Goal: Task Accomplishment & Management: Use online tool/utility

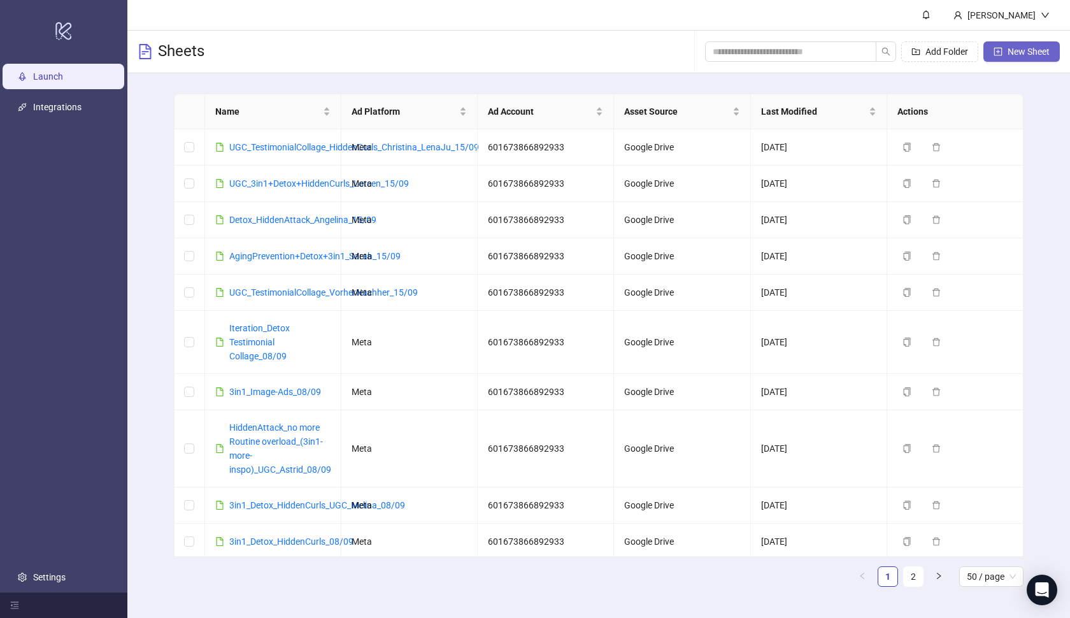
click at [1011, 53] on span "New Sheet" at bounding box center [1028, 51] width 42 height 10
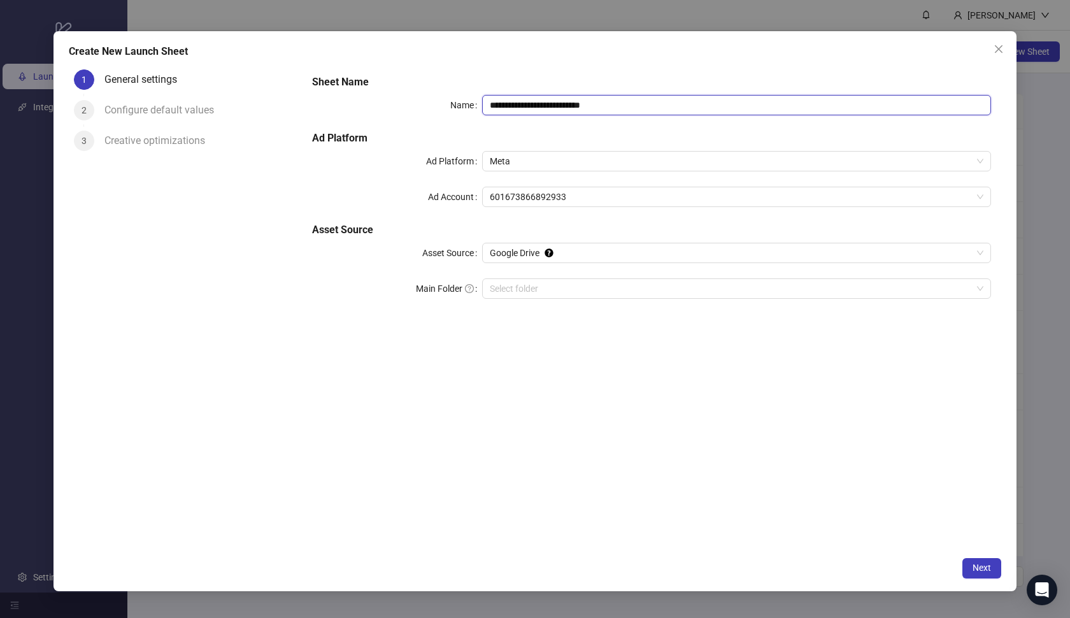
drag, startPoint x: 665, startPoint y: 96, endPoint x: 673, endPoint y: 121, distance: 26.2
click at [673, 121] on div "**********" at bounding box center [651, 194] width 689 height 250
paste input "**********"
type input "**********"
click at [654, 133] on h5 "Ad Platform" at bounding box center [651, 138] width 679 height 15
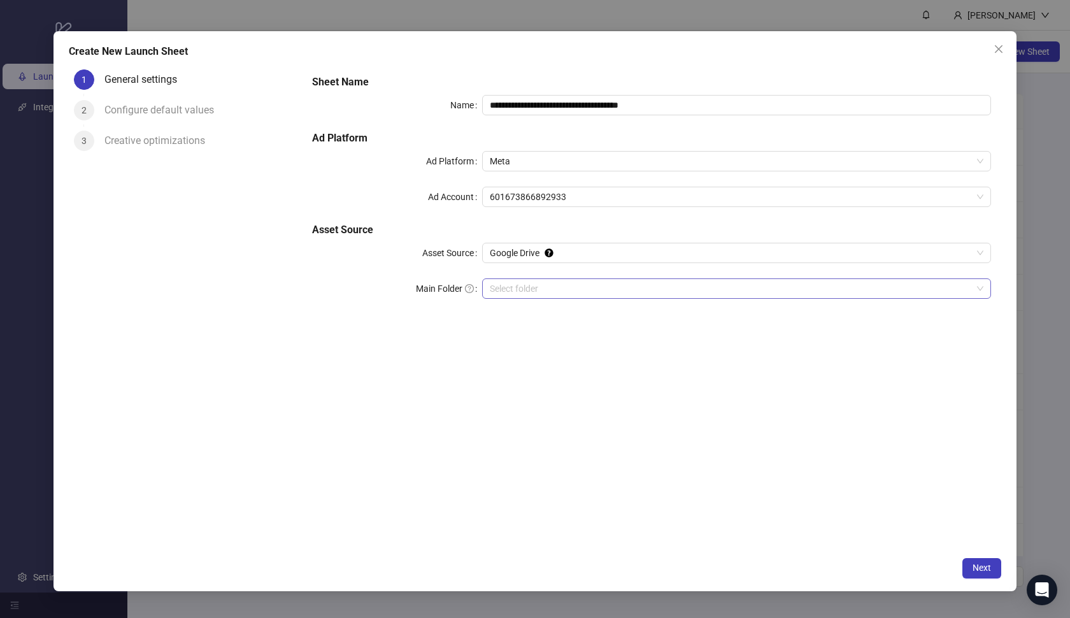
click at [716, 287] on input "Main Folder" at bounding box center [731, 288] width 483 height 19
click at [556, 293] on input "Main Folder" at bounding box center [731, 288] width 483 height 19
click at [976, 569] on span "Next" at bounding box center [981, 567] width 18 height 10
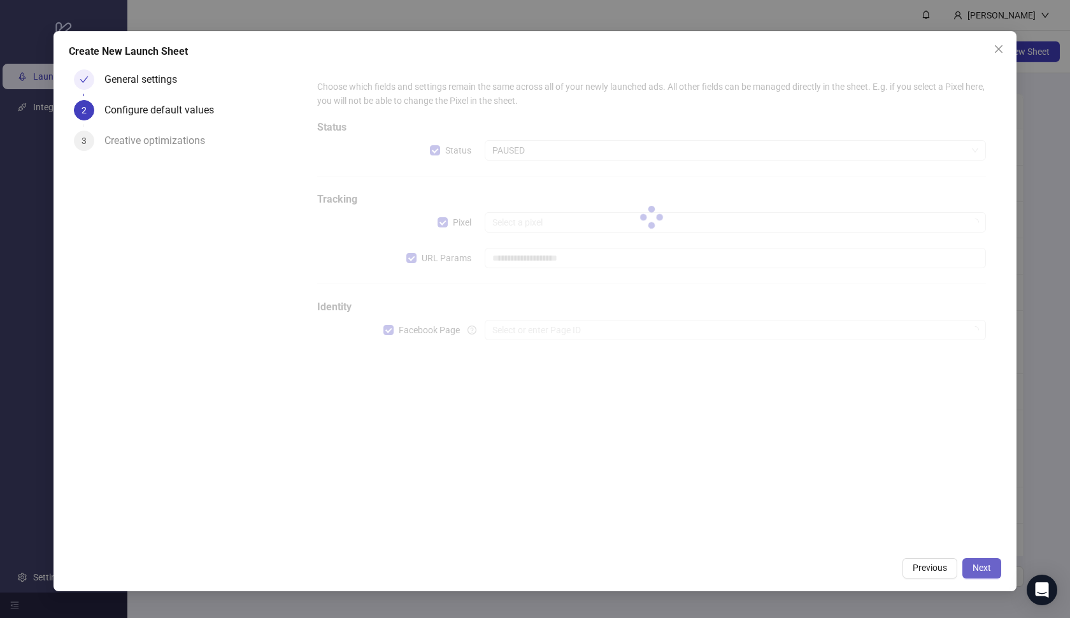
type input "**********"
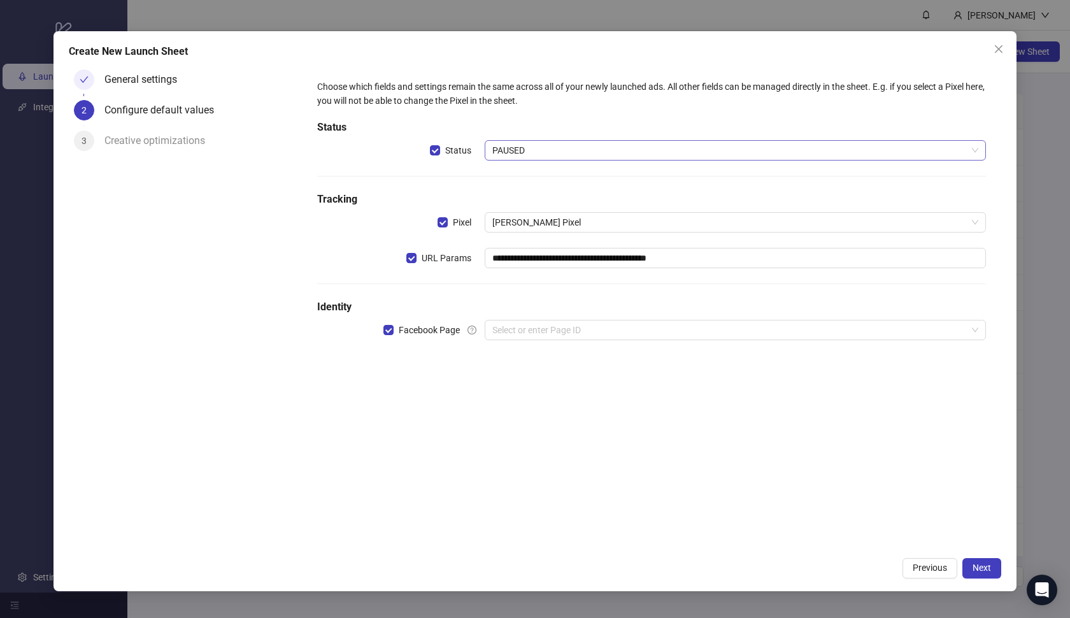
click at [559, 153] on span "PAUSED" at bounding box center [735, 150] width 486 height 19
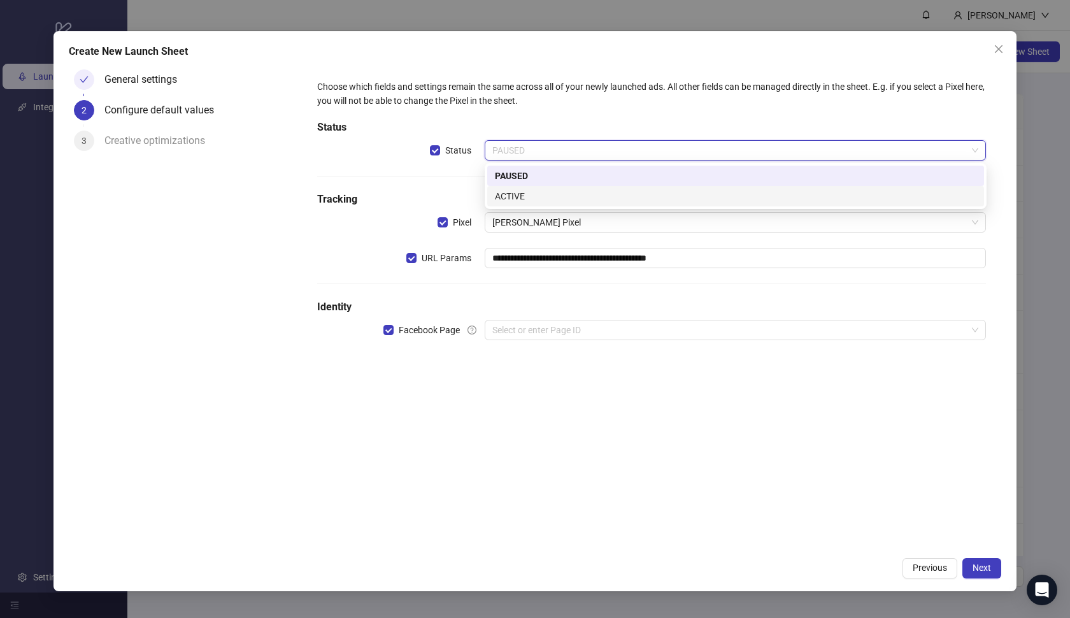
click at [550, 197] on div "ACTIVE" at bounding box center [735, 196] width 481 height 14
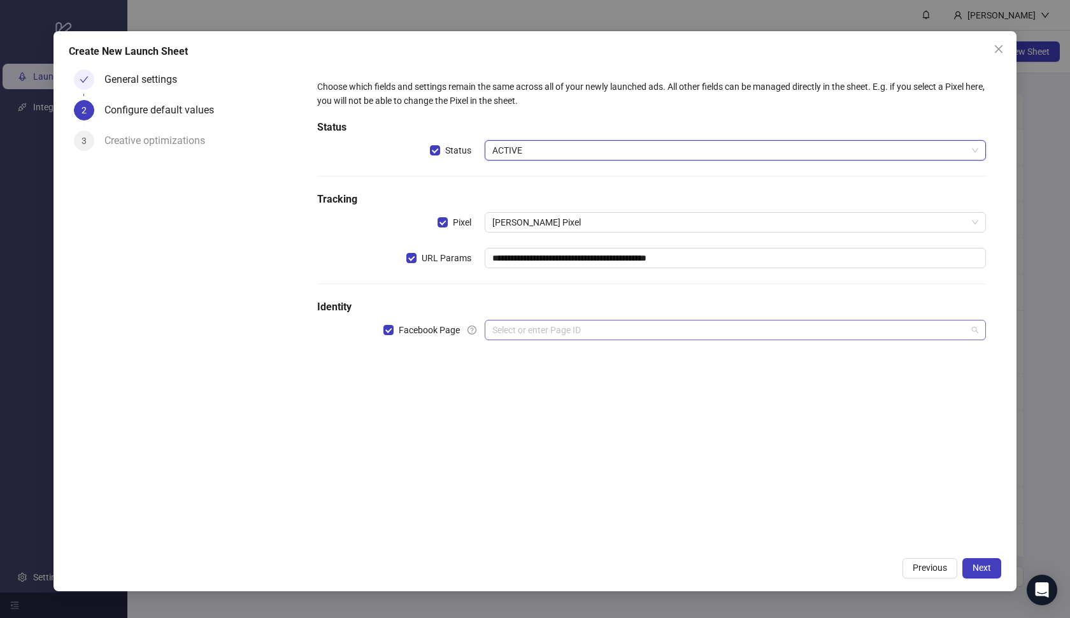
click at [553, 338] on input "search" at bounding box center [729, 329] width 475 height 19
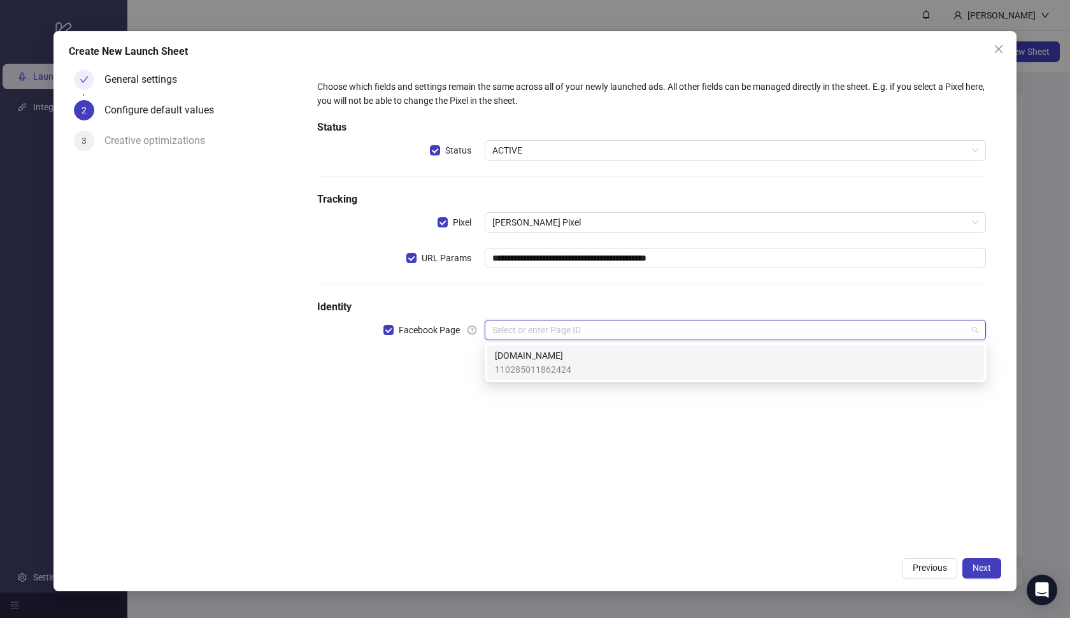
click at [555, 359] on span "[DOMAIN_NAME]" at bounding box center [533, 355] width 76 height 14
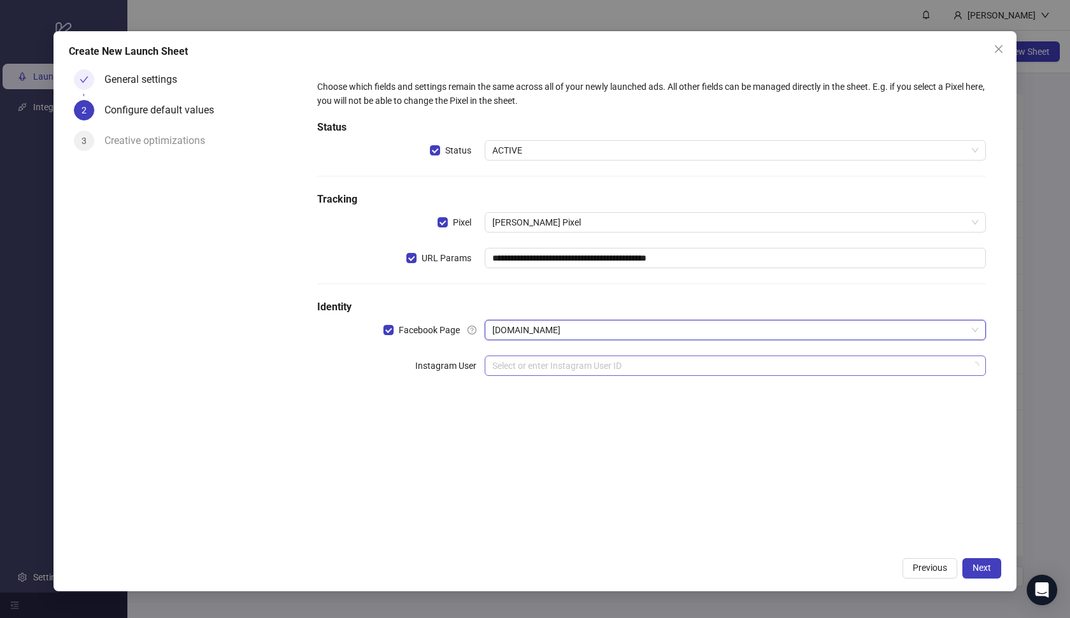
click at [567, 364] on input "search" at bounding box center [729, 365] width 475 height 19
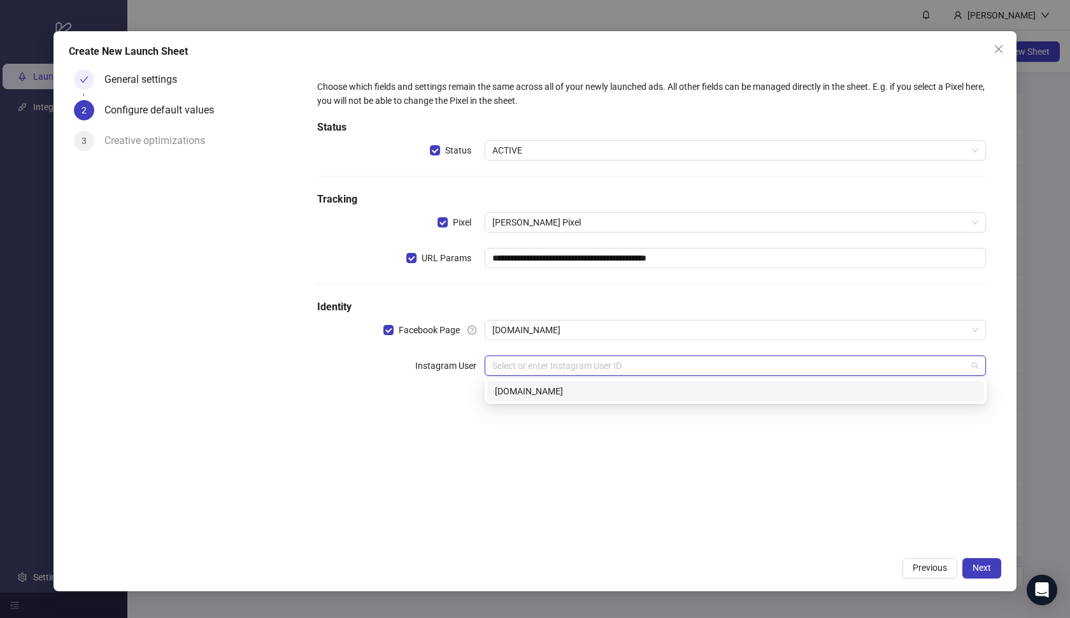
click at [572, 388] on div "[DOMAIN_NAME]" at bounding box center [735, 391] width 481 height 14
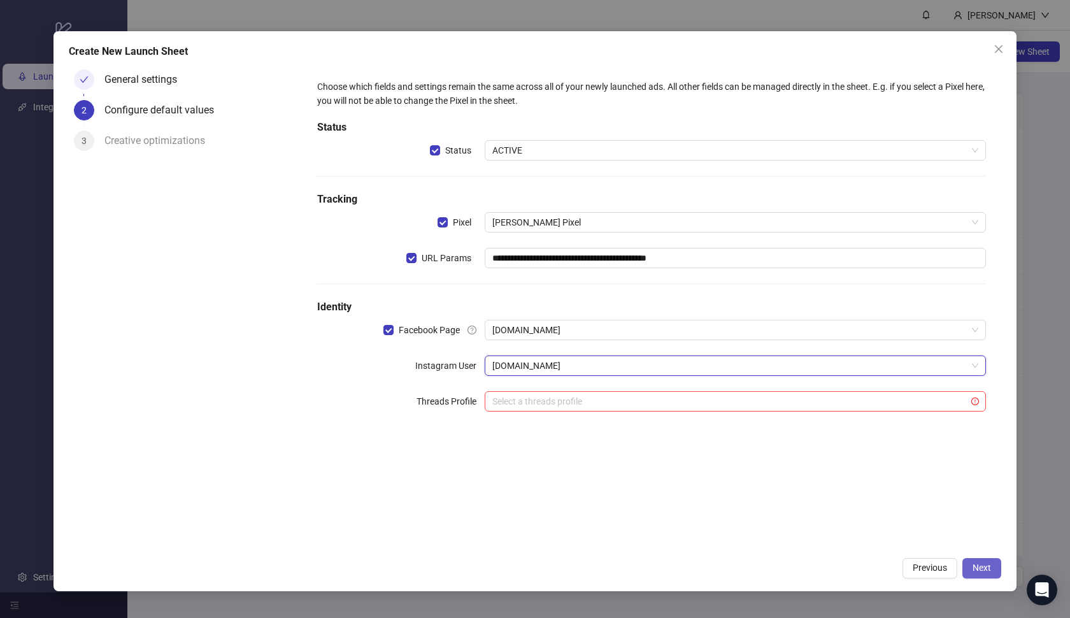
click at [991, 570] on button "Next" at bounding box center [981, 568] width 39 height 20
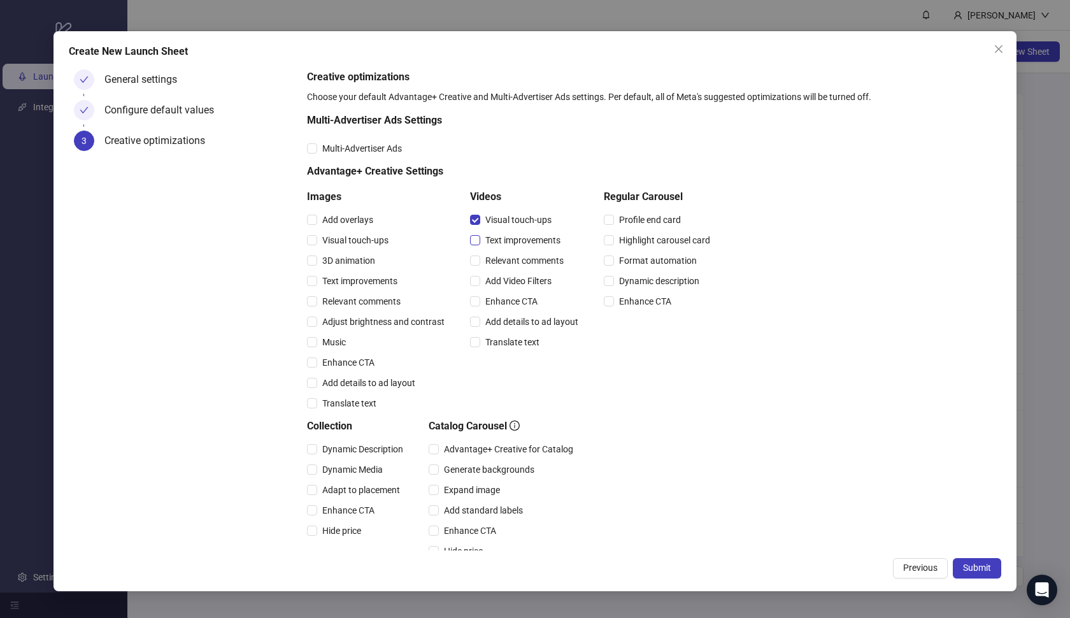
click at [478, 241] on span at bounding box center [475, 240] width 10 height 10
click at [478, 260] on span at bounding box center [475, 260] width 10 height 10
click at [478, 284] on span at bounding box center [475, 281] width 10 height 10
click at [478, 299] on span at bounding box center [475, 301] width 10 height 10
click at [478, 315] on label "Add details to ad layout" at bounding box center [526, 322] width 113 height 14
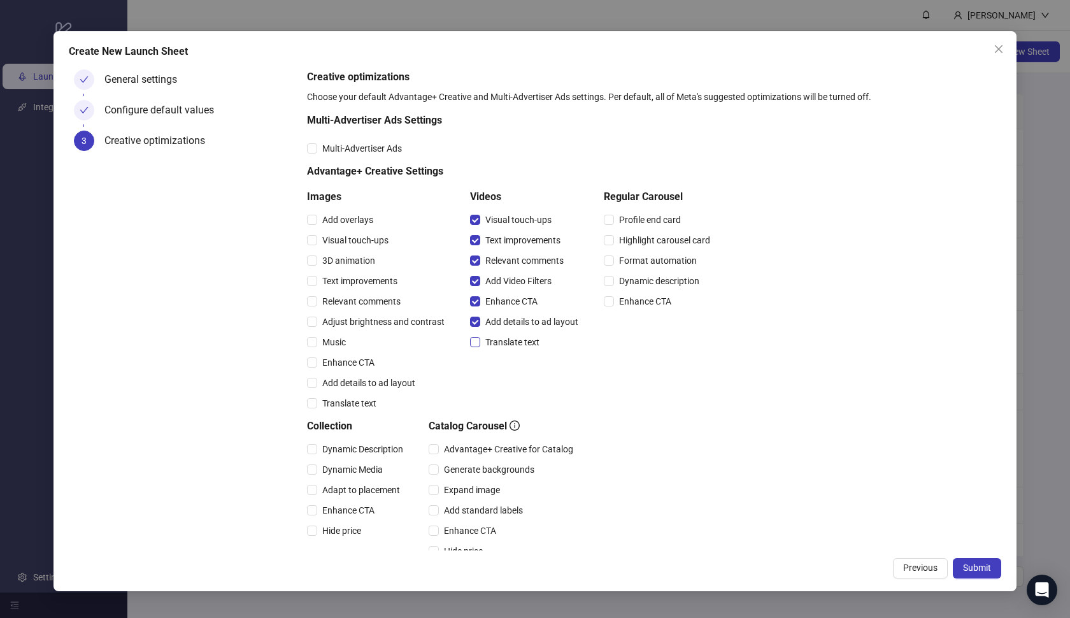
click at [480, 337] on span "Translate text" at bounding box center [512, 342] width 64 height 14
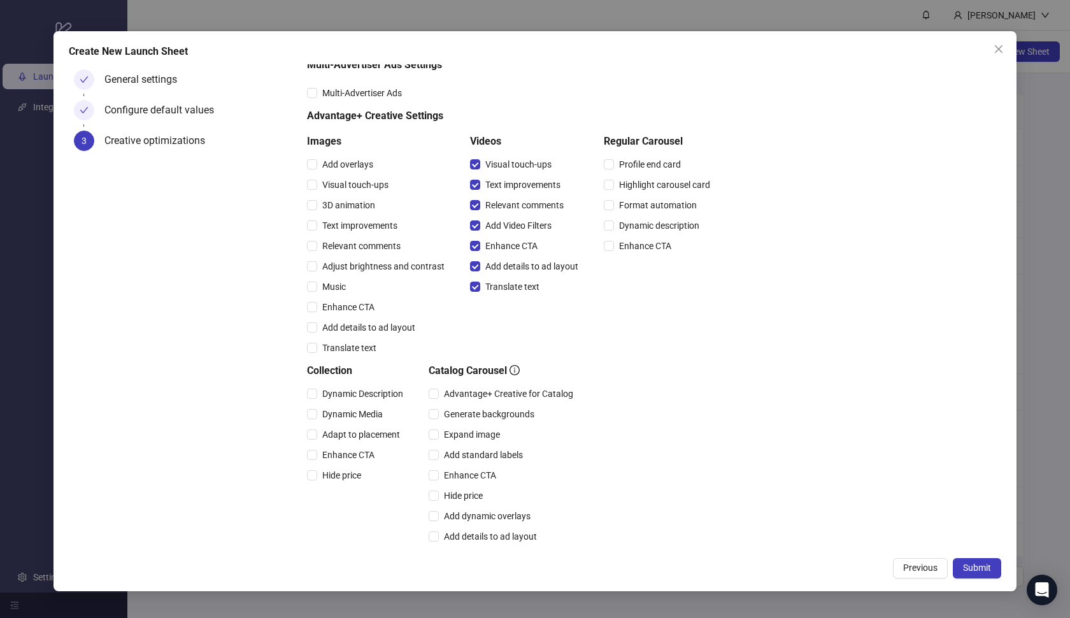
scroll to position [98, 0]
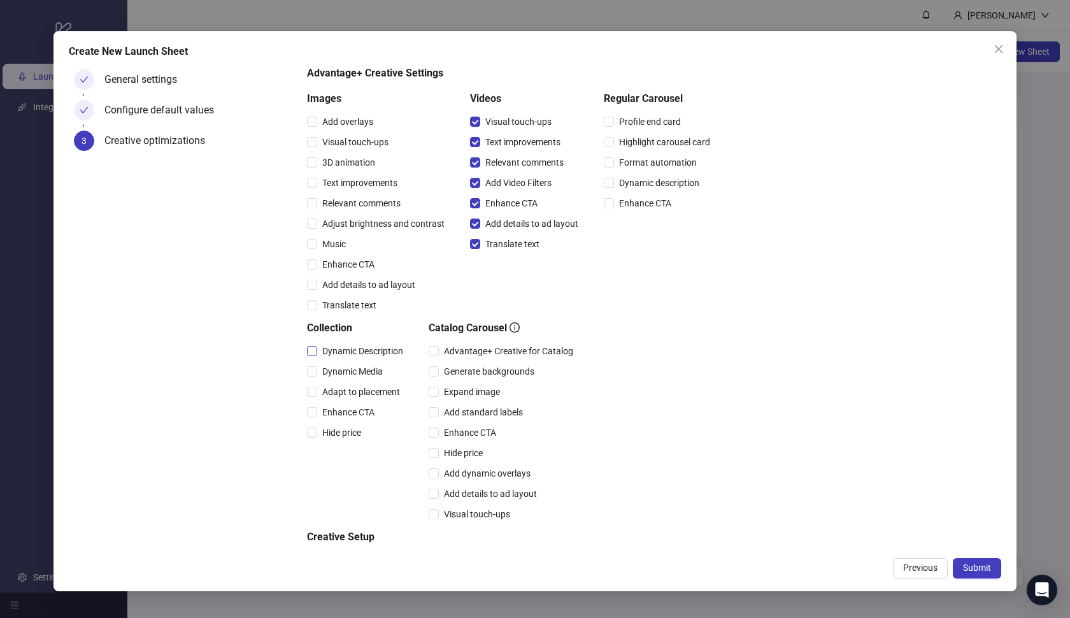
click at [363, 351] on span "Dynamic Description" at bounding box center [362, 351] width 91 height 14
click at [353, 369] on span "Dynamic Media" at bounding box center [352, 371] width 71 height 14
click at [347, 392] on span "Adapt to placement" at bounding box center [361, 392] width 88 height 14
click at [344, 408] on span "Enhance CTA" at bounding box center [348, 412] width 62 height 14
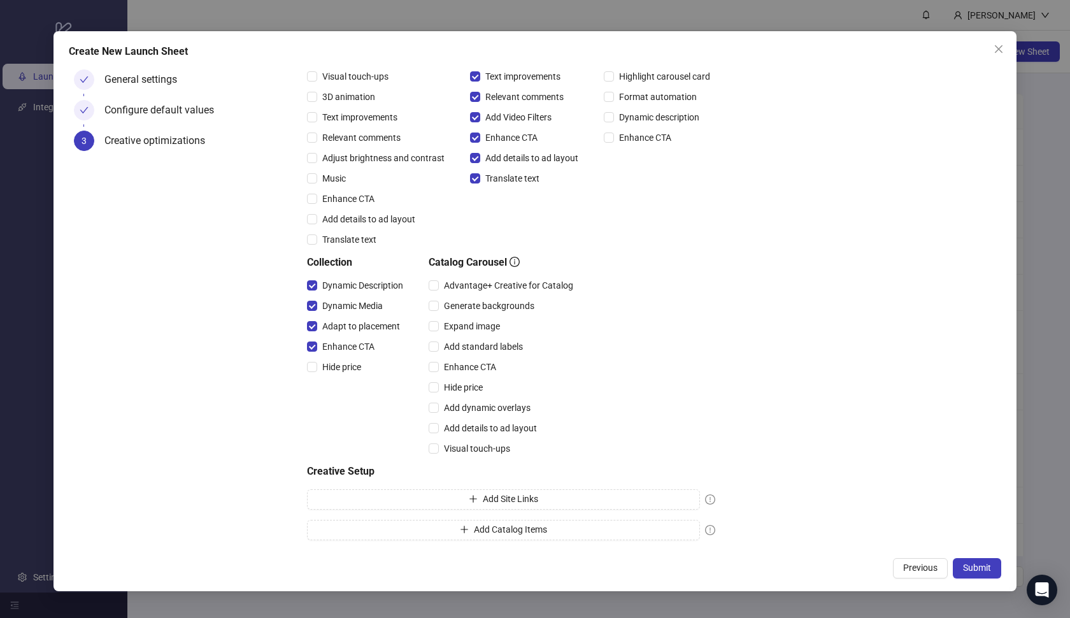
scroll to position [164, 0]
click at [462, 287] on span "Advantage+ Creative for Catalog" at bounding box center [508, 285] width 139 height 14
click at [460, 329] on span "Expand image" at bounding box center [472, 326] width 66 height 14
click at [460, 347] on span "Add standard labels" at bounding box center [483, 346] width 89 height 14
click at [460, 370] on span "Enhance CTA" at bounding box center [470, 367] width 62 height 14
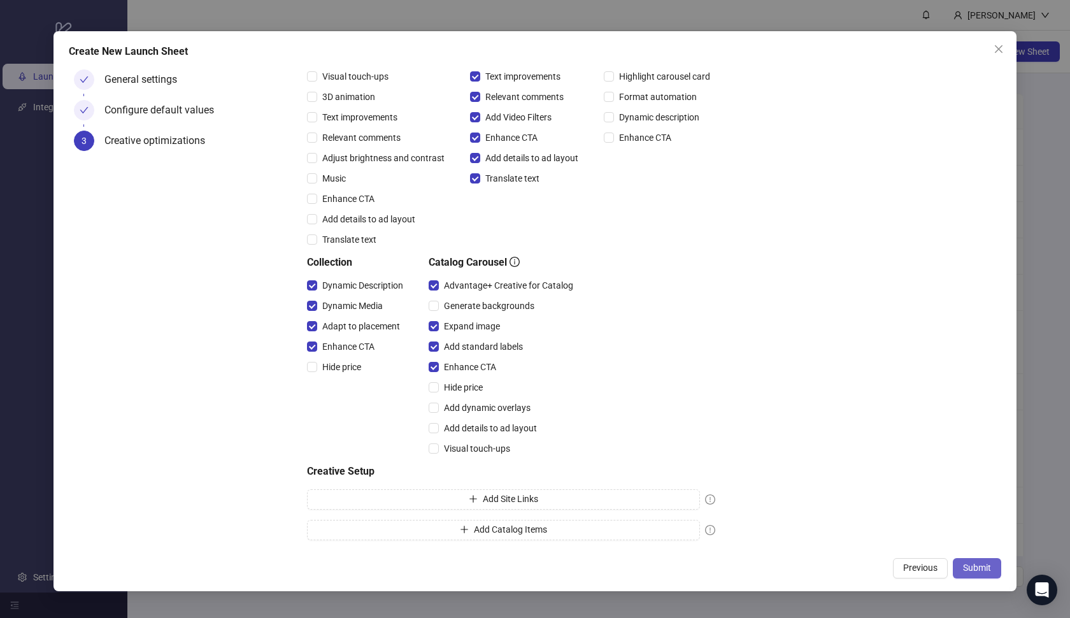
click at [962, 568] on button "Submit" at bounding box center [977, 568] width 48 height 20
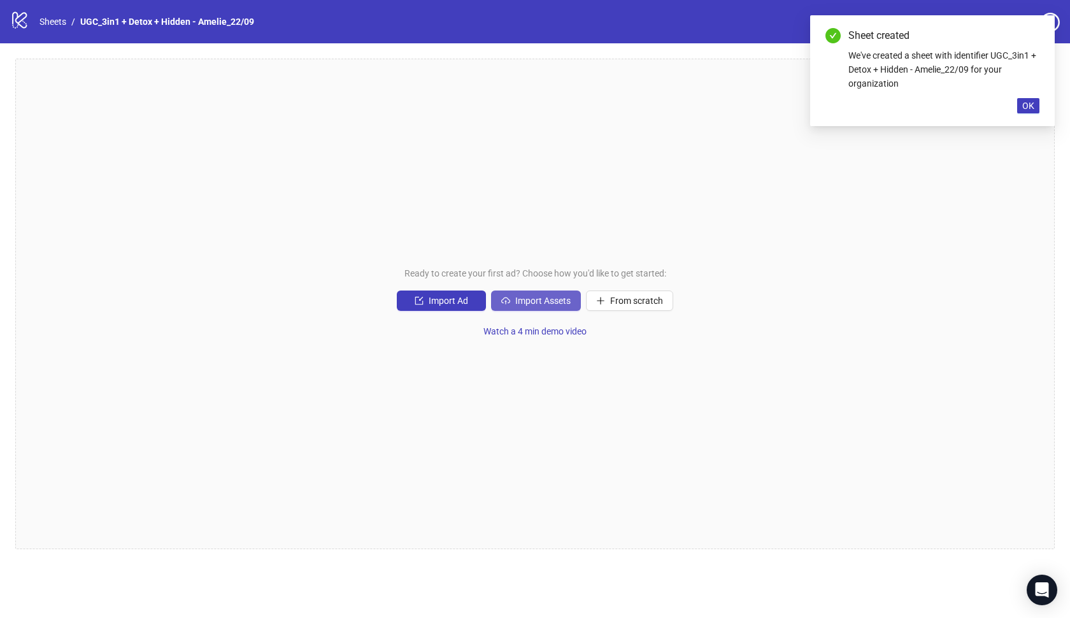
click at [551, 301] on span "Import Assets" at bounding box center [542, 300] width 55 height 10
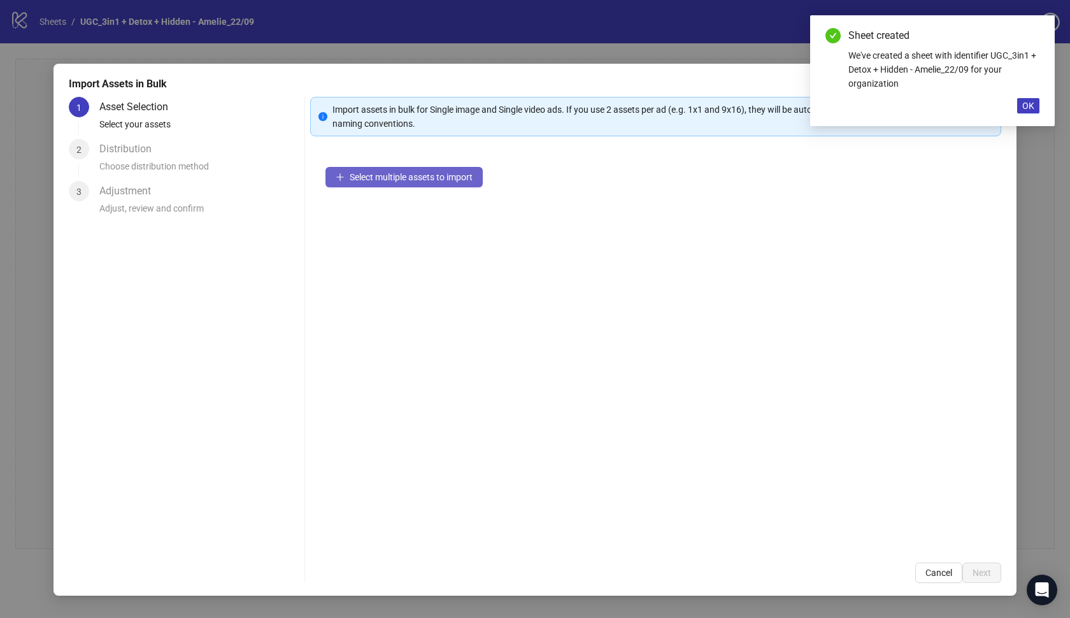
click at [408, 178] on span "Select multiple assets to import" at bounding box center [411, 177] width 123 height 10
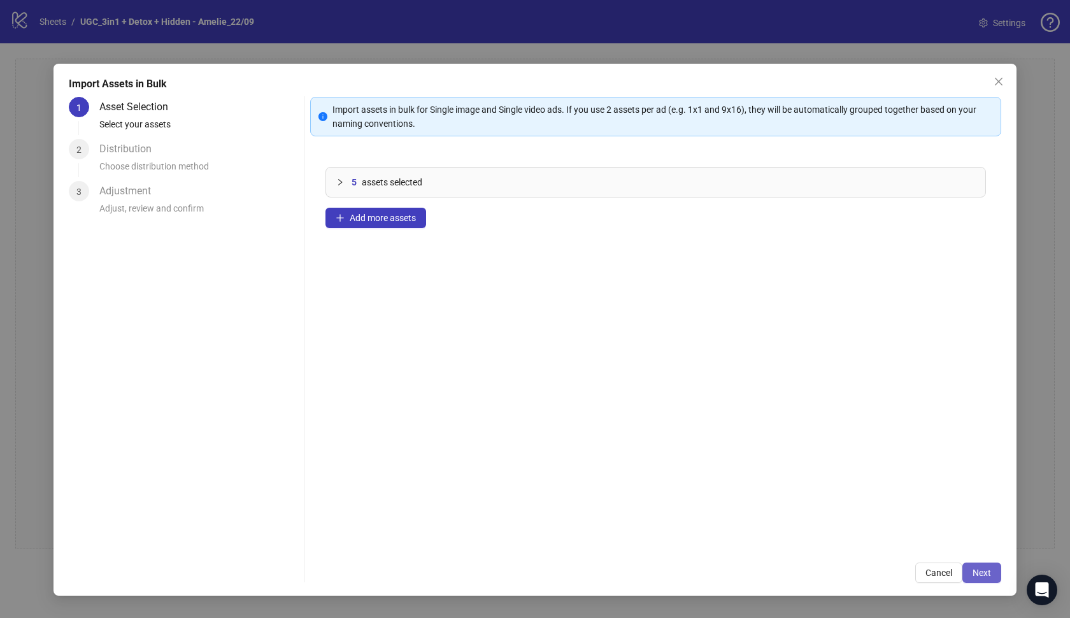
click at [968, 570] on button "Next" at bounding box center [981, 572] width 39 height 20
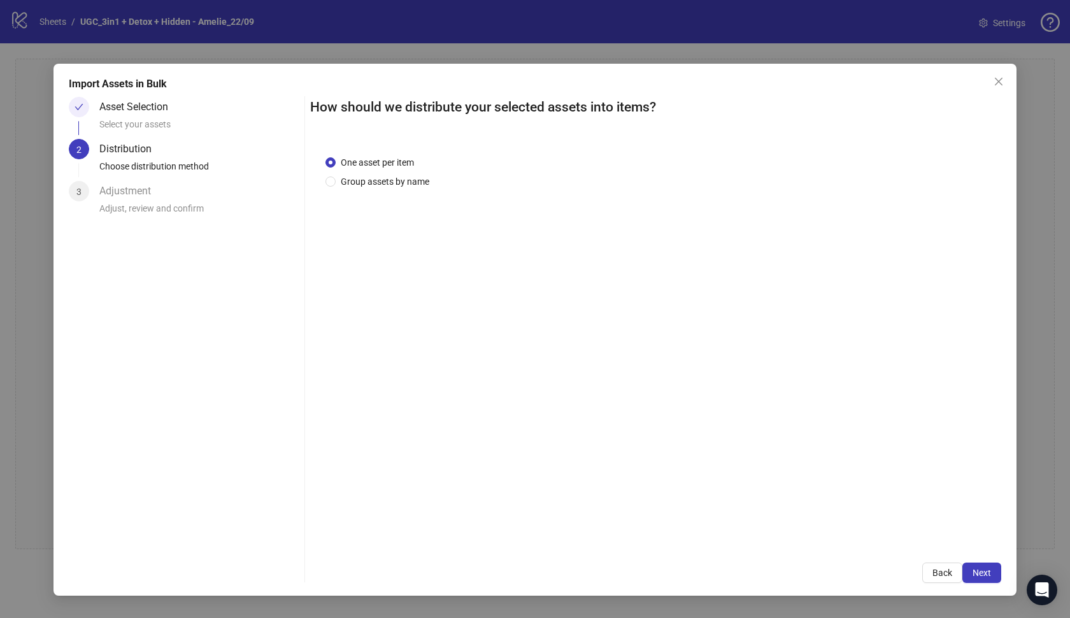
click at [968, 570] on button "Next" at bounding box center [981, 572] width 39 height 20
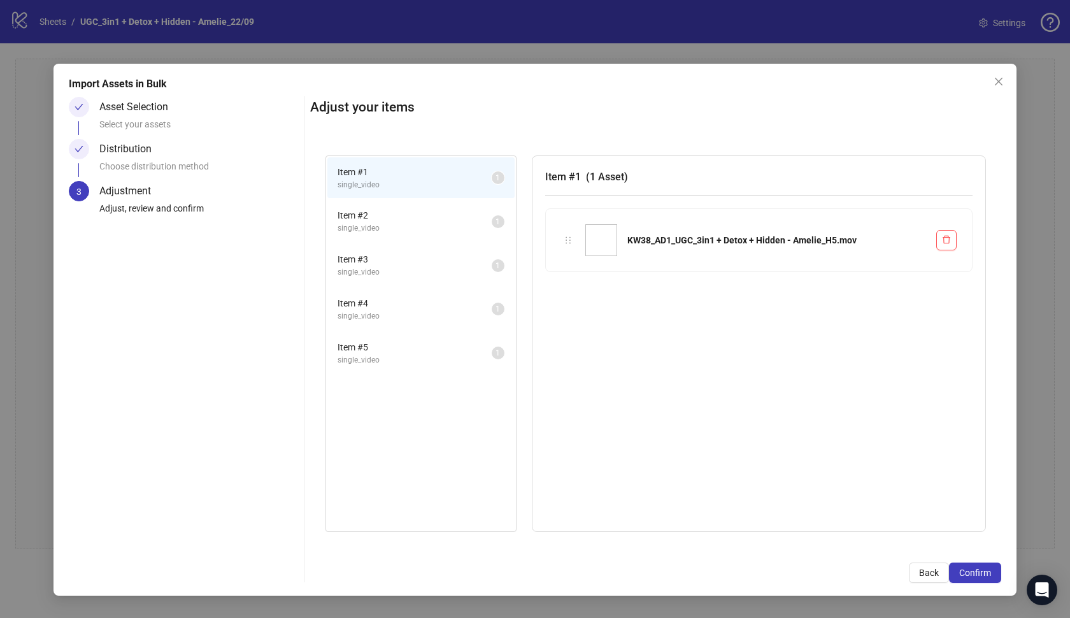
click at [968, 570] on span "Confirm" at bounding box center [975, 572] width 32 height 10
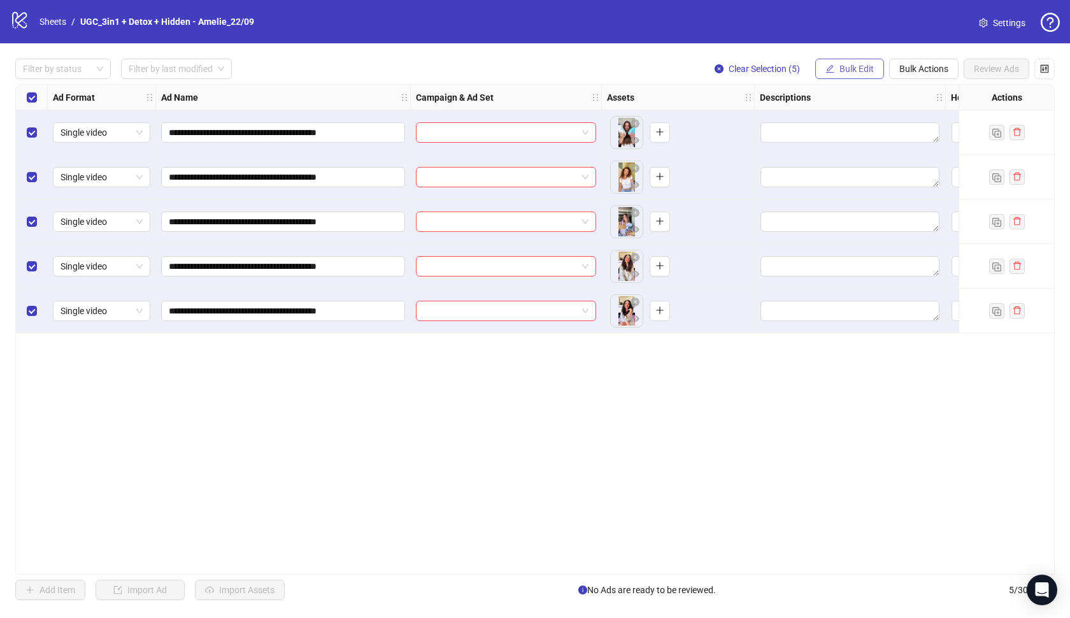
click at [862, 69] on span "Bulk Edit" at bounding box center [856, 69] width 34 height 10
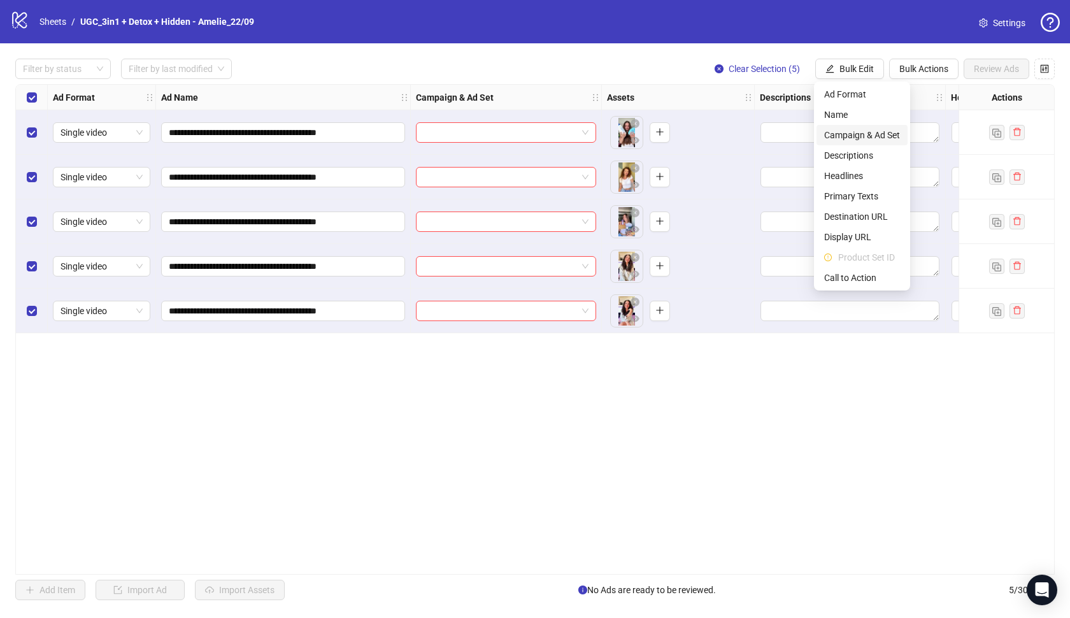
click at [869, 138] on span "Campaign & Ad Set" at bounding box center [862, 135] width 76 height 14
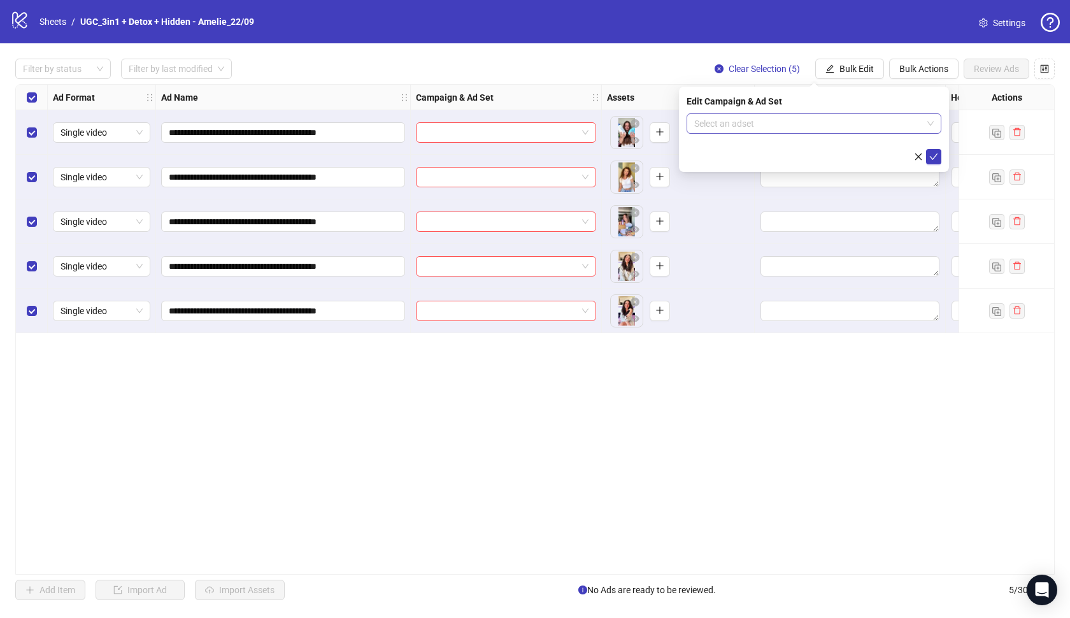
click at [853, 122] on input "search" at bounding box center [808, 123] width 228 height 19
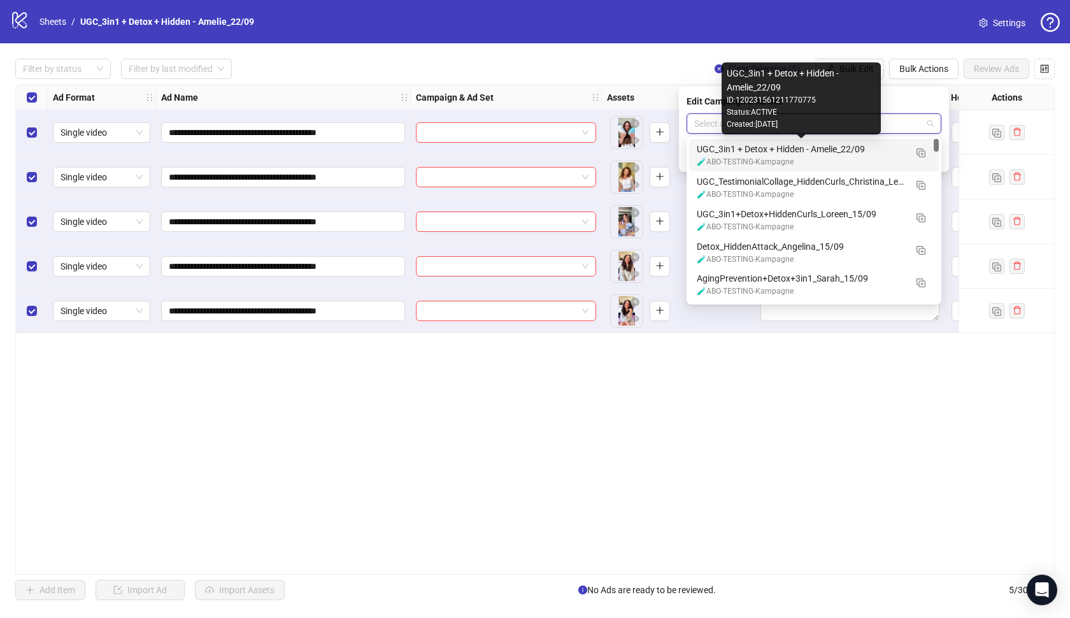
click at [825, 153] on div "UGC_3in1 + Detox + Hidden - Amelie_22/09" at bounding box center [801, 149] width 209 height 14
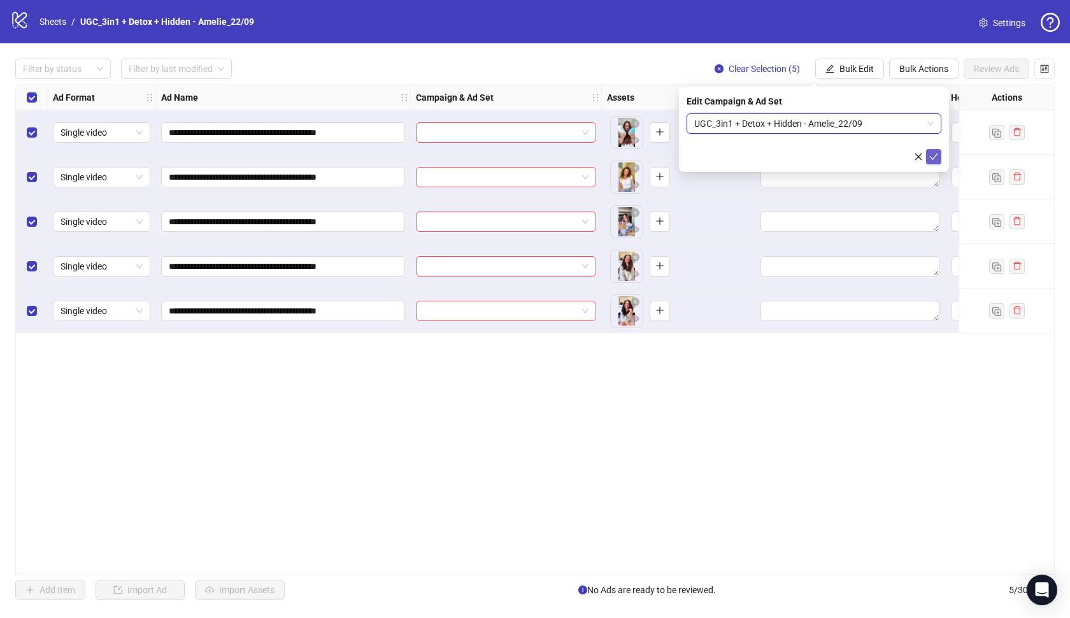
click at [934, 155] on icon "check" at bounding box center [933, 156] width 9 height 9
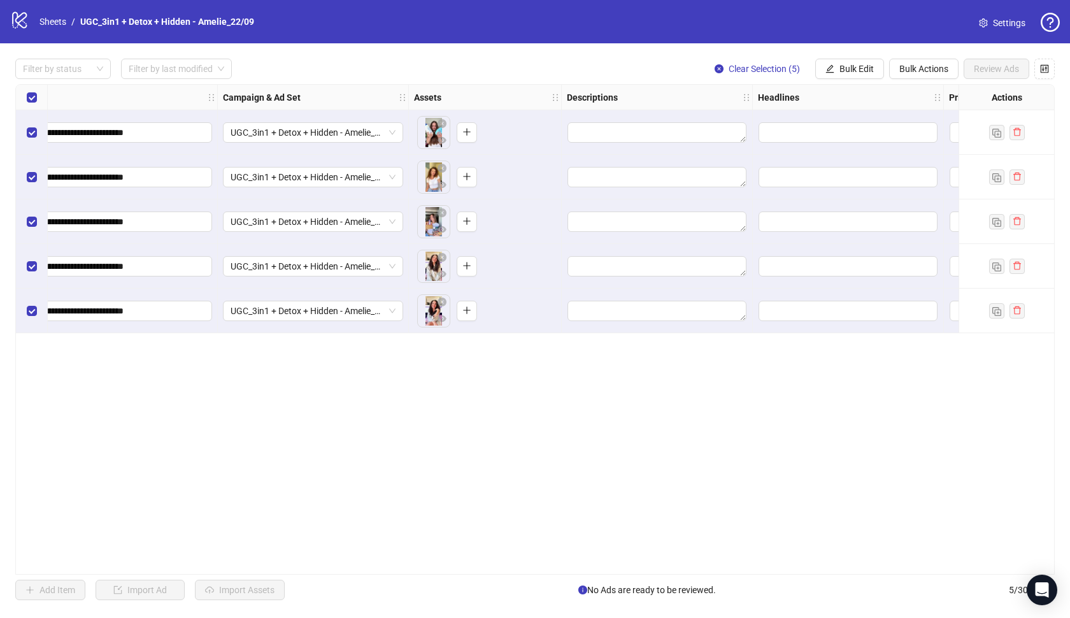
scroll to position [0, 250]
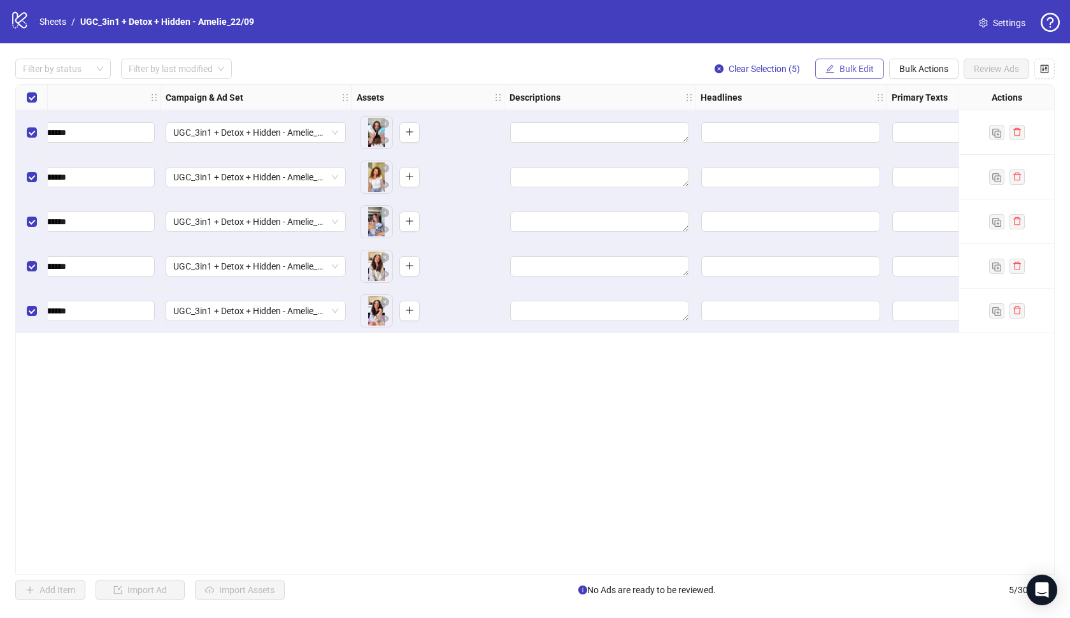
click at [848, 71] on span "Bulk Edit" at bounding box center [856, 69] width 34 height 10
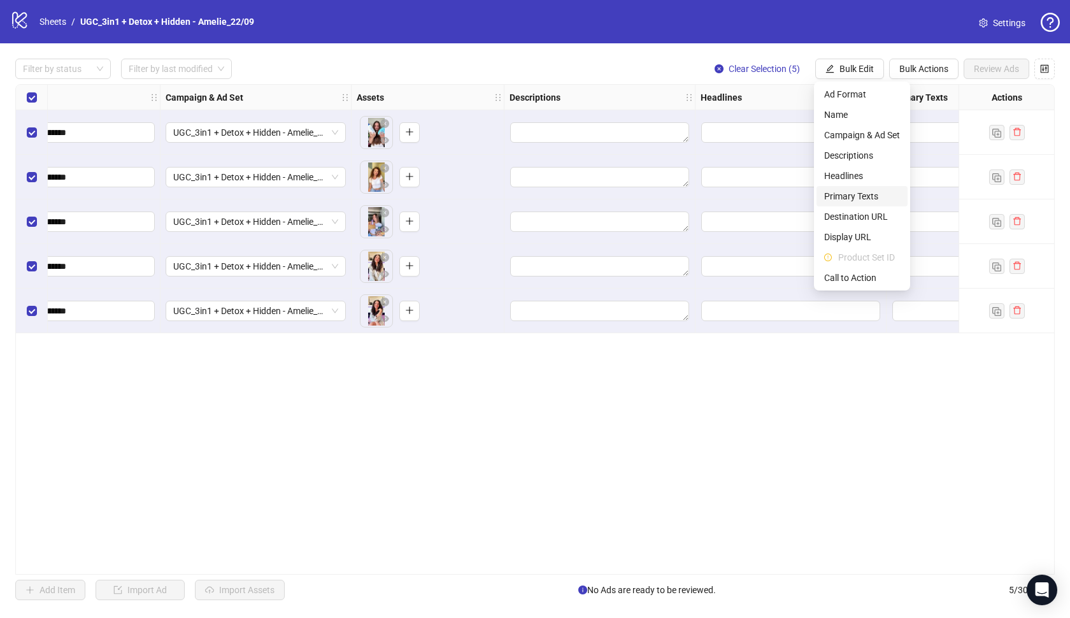
click at [842, 191] on span "Primary Texts" at bounding box center [862, 196] width 76 height 14
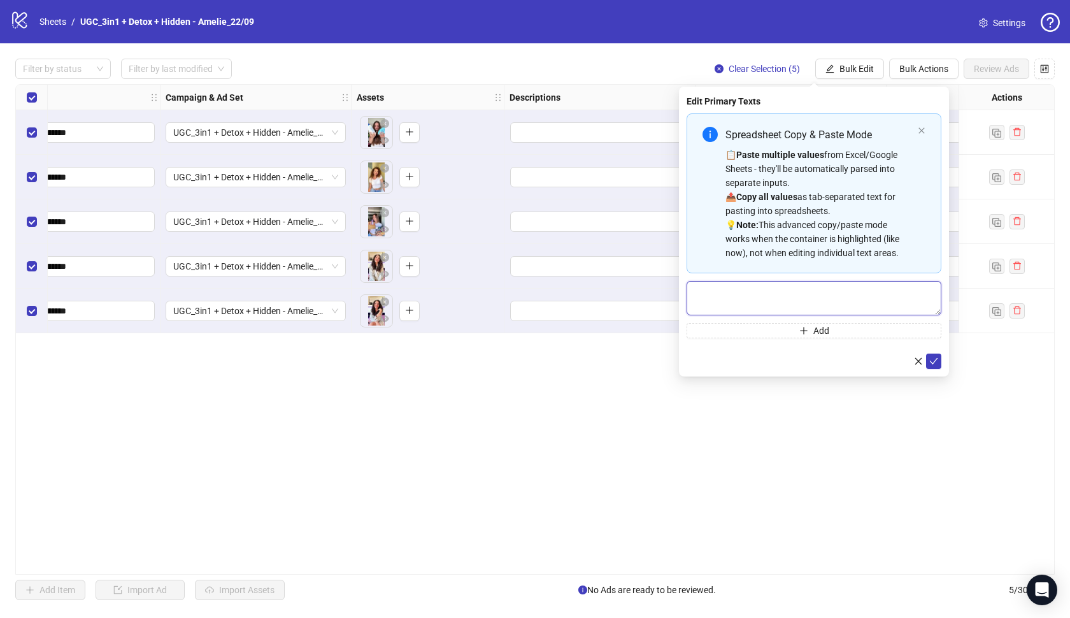
click at [772, 298] on textarea "Multi-text input container - paste or copy values" at bounding box center [813, 298] width 255 height 34
paste textarea "**********"
type textarea "**********"
click at [934, 362] on icon "check" at bounding box center [933, 361] width 9 height 9
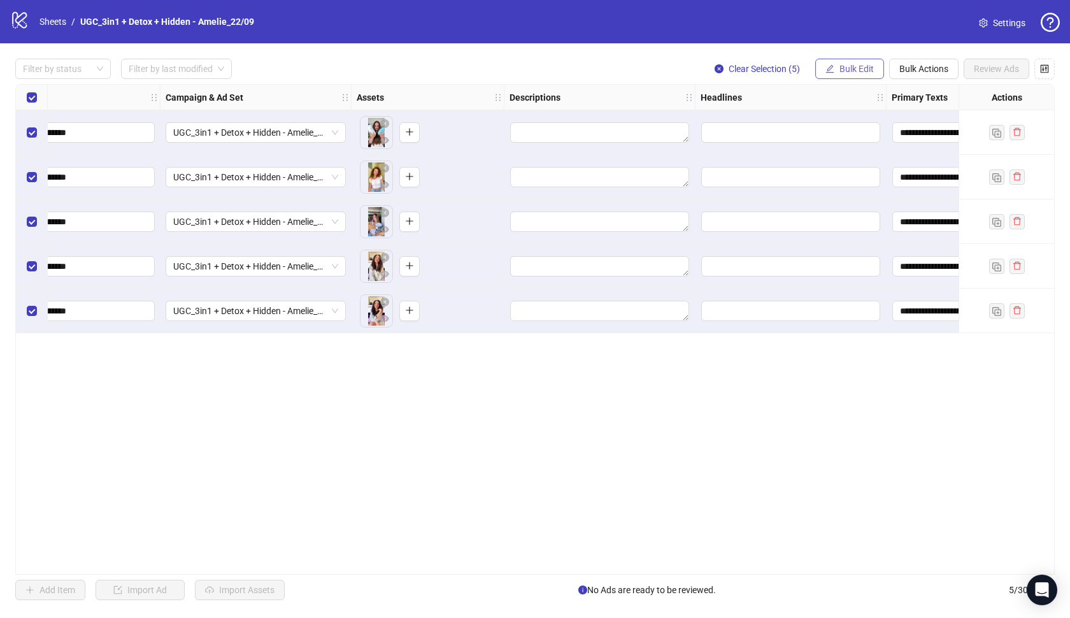
click at [843, 73] on span "Bulk Edit" at bounding box center [856, 69] width 34 height 10
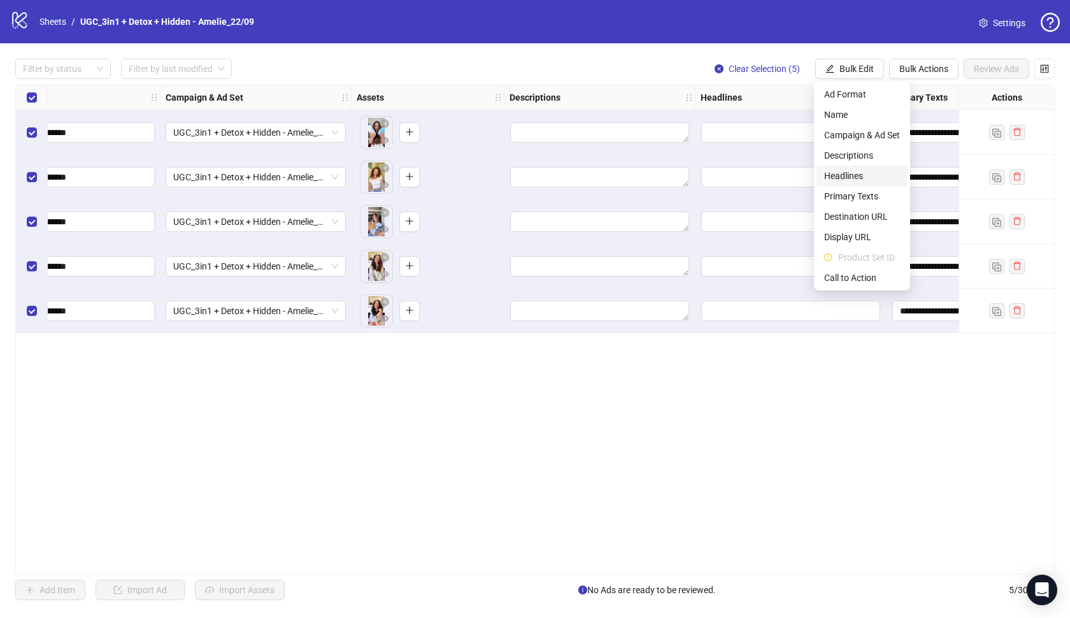
click at [852, 176] on span "Headlines" at bounding box center [862, 176] width 76 height 14
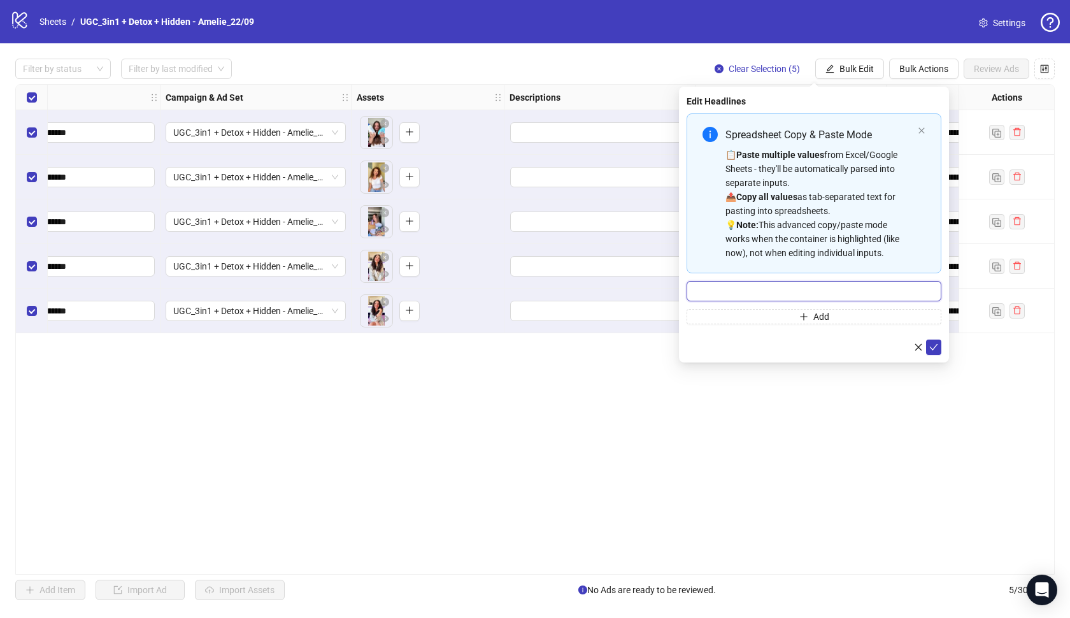
click at [743, 294] on input "Multi-input container - paste or copy values" at bounding box center [813, 291] width 255 height 20
paste input "**********"
type input "**********"
click at [934, 350] on icon "check" at bounding box center [933, 347] width 9 height 9
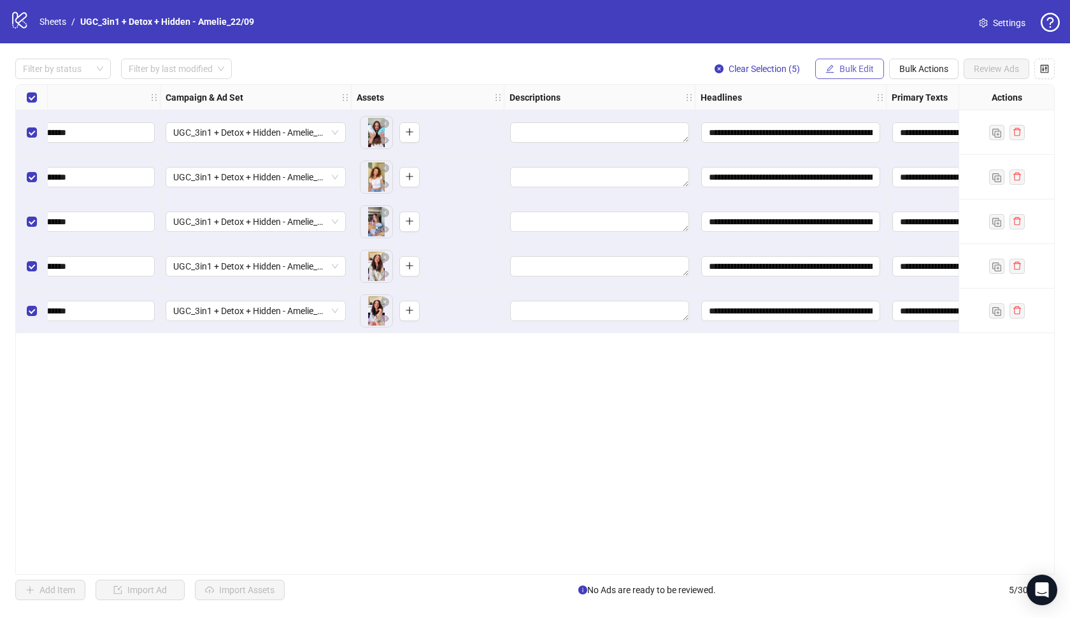
click at [854, 62] on button "Bulk Edit" at bounding box center [849, 69] width 69 height 20
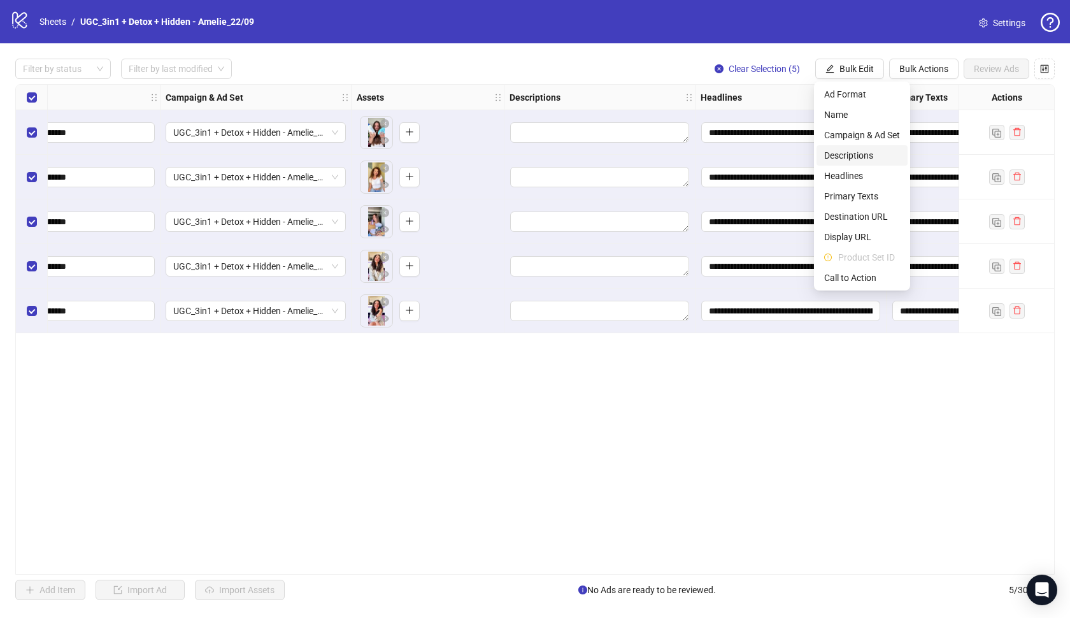
click at [862, 158] on span "Descriptions" at bounding box center [862, 155] width 76 height 14
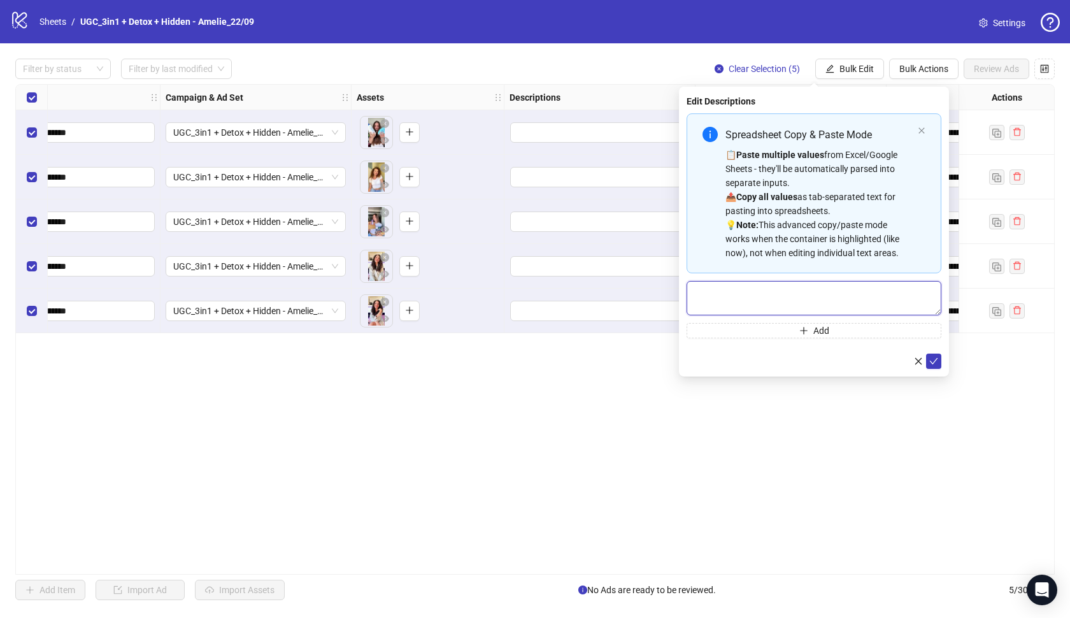
click at [816, 296] on textarea "Multi-text input container - paste or copy values" at bounding box center [813, 298] width 255 height 34
paste textarea "**********"
type textarea "**********"
click at [935, 366] on button "submit" at bounding box center [933, 360] width 15 height 15
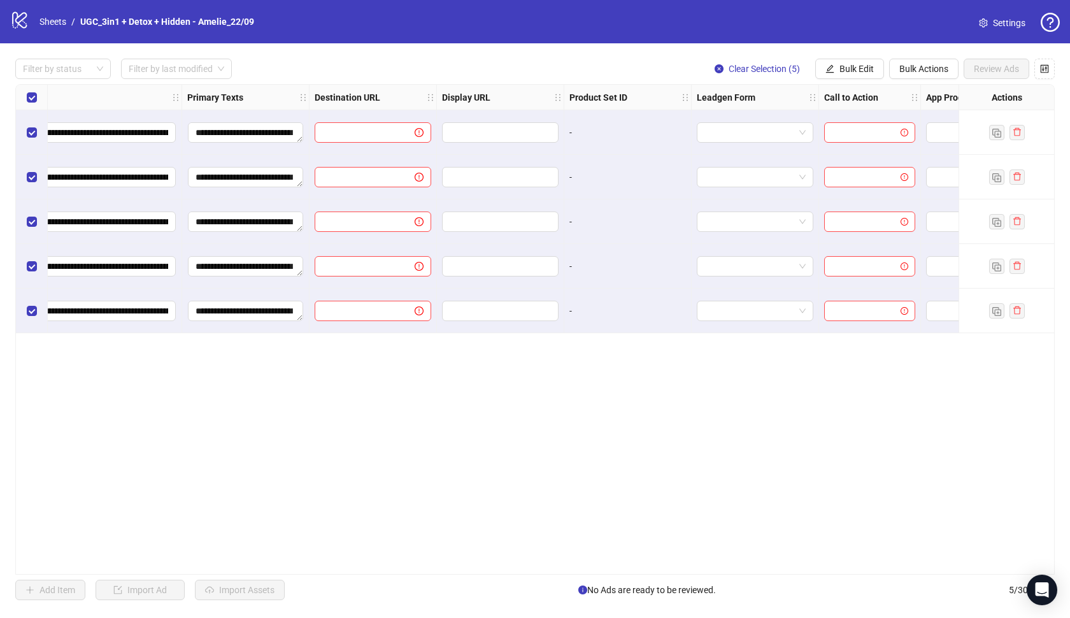
scroll to position [0, 1004]
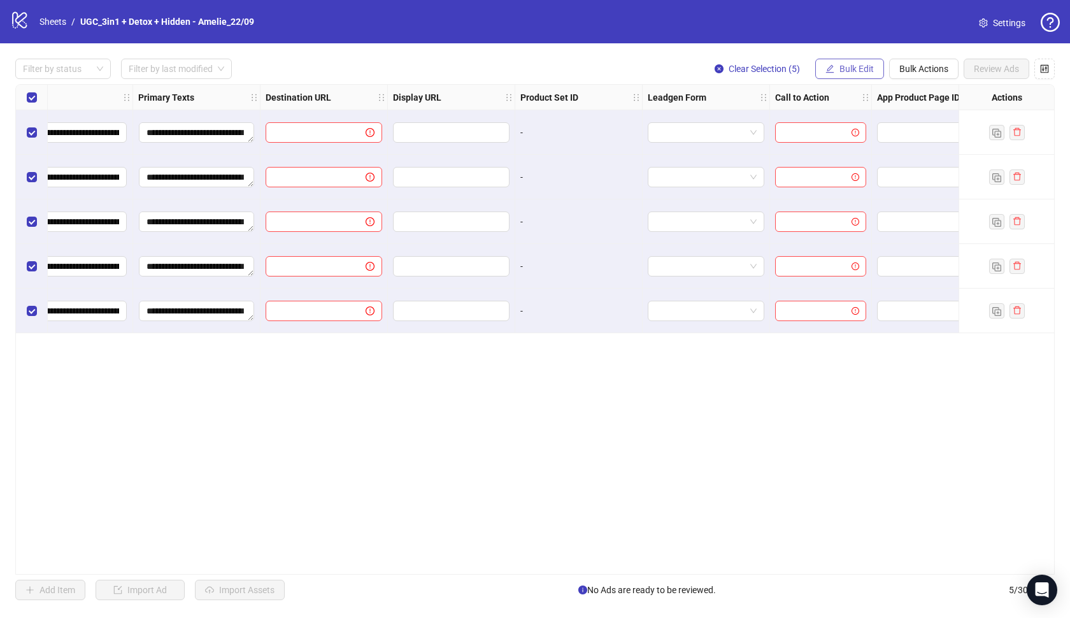
click at [844, 78] on button "Bulk Edit" at bounding box center [849, 69] width 69 height 20
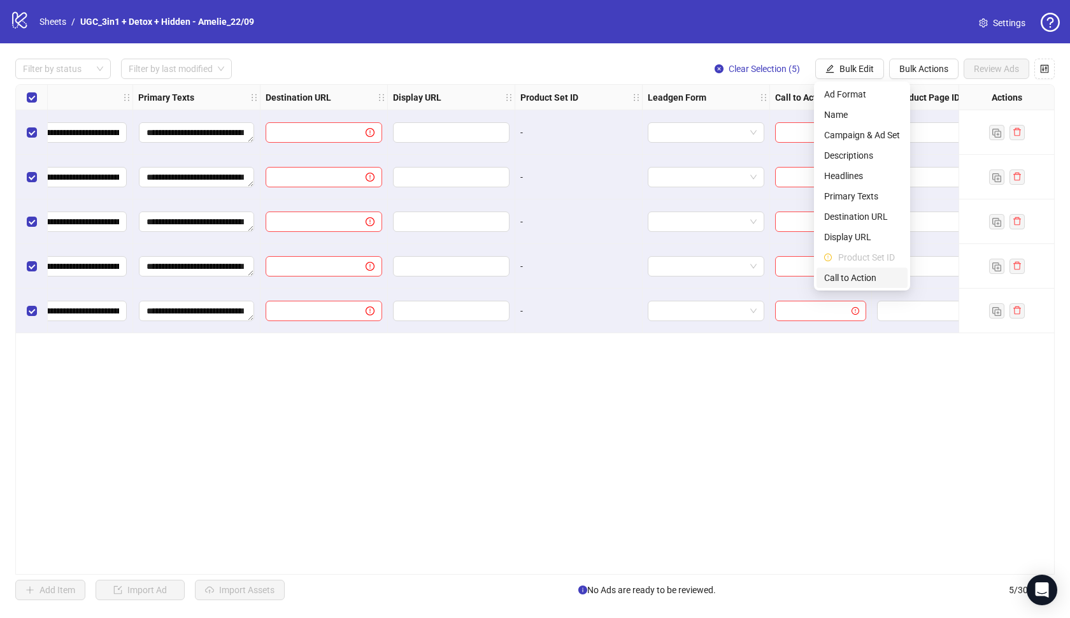
click at [860, 272] on span "Call to Action" at bounding box center [862, 278] width 76 height 14
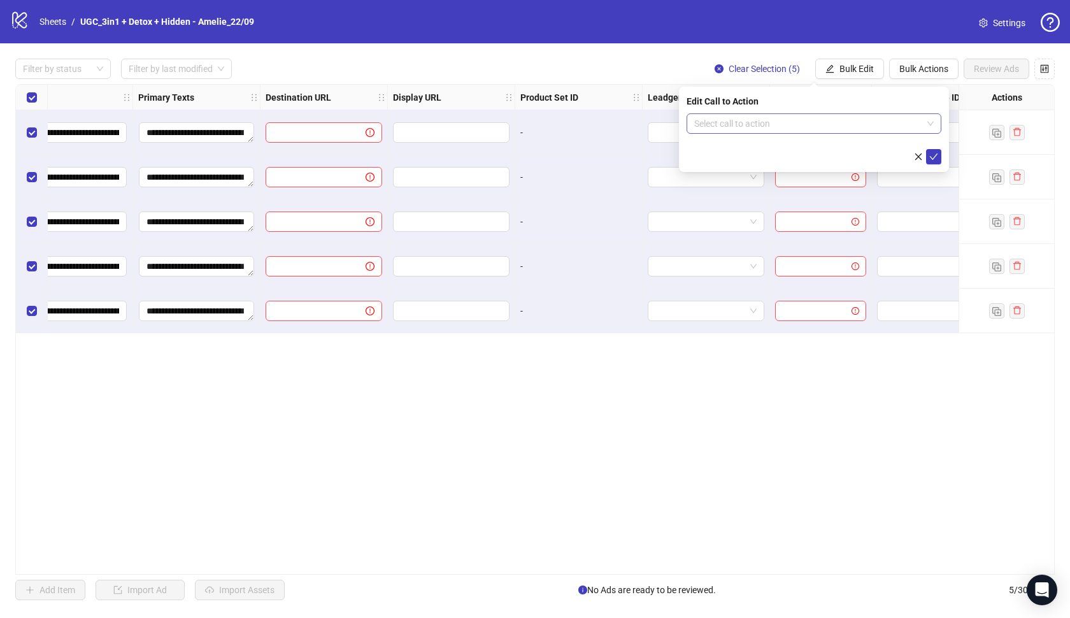
click at [831, 115] on input "search" at bounding box center [808, 123] width 228 height 19
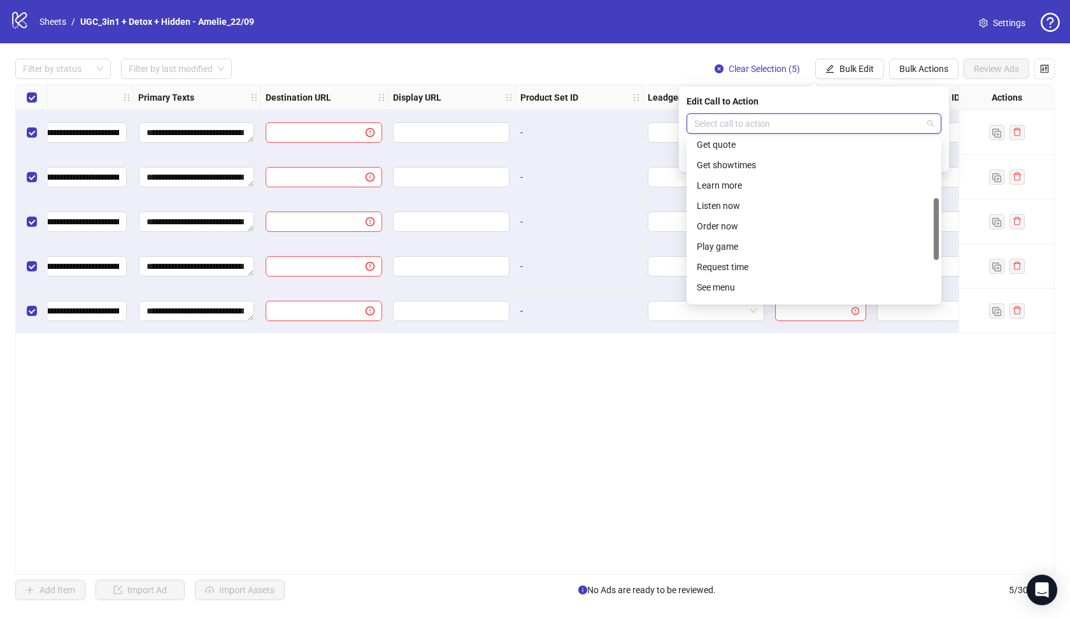
scroll to position [155, 0]
click at [732, 180] on div "Learn more" at bounding box center [814, 177] width 234 height 14
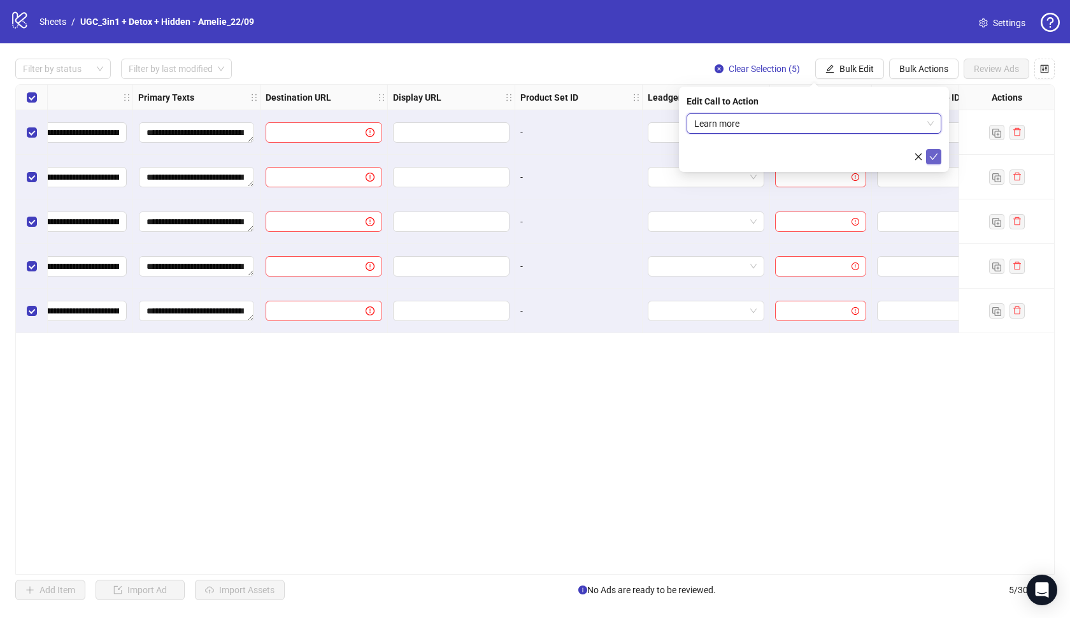
click at [932, 159] on icon "check" at bounding box center [933, 156] width 9 height 9
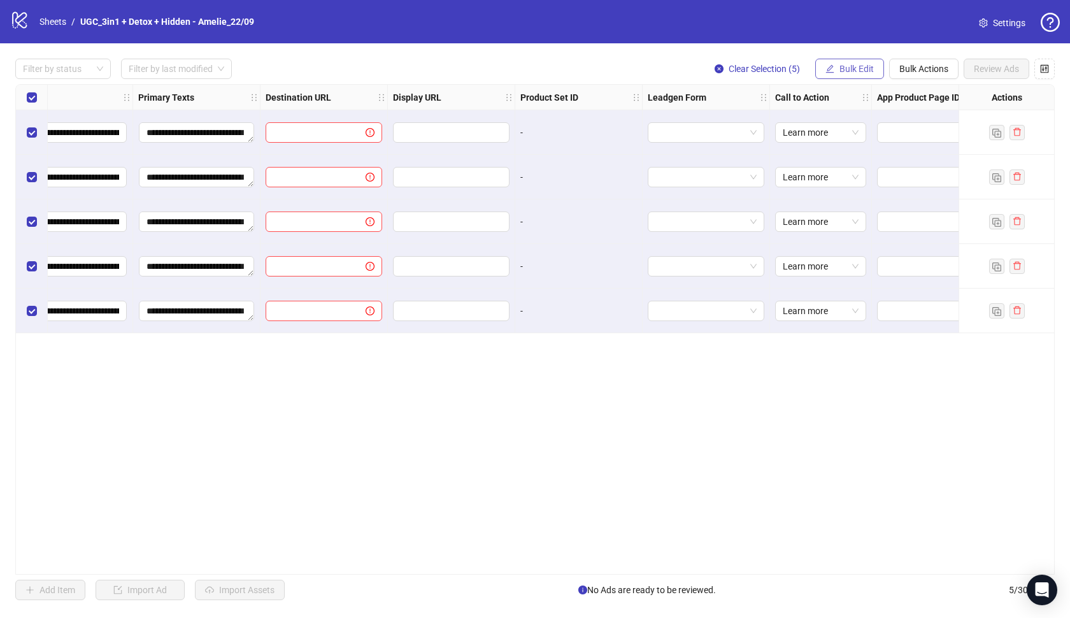
click at [850, 71] on span "Bulk Edit" at bounding box center [856, 69] width 34 height 10
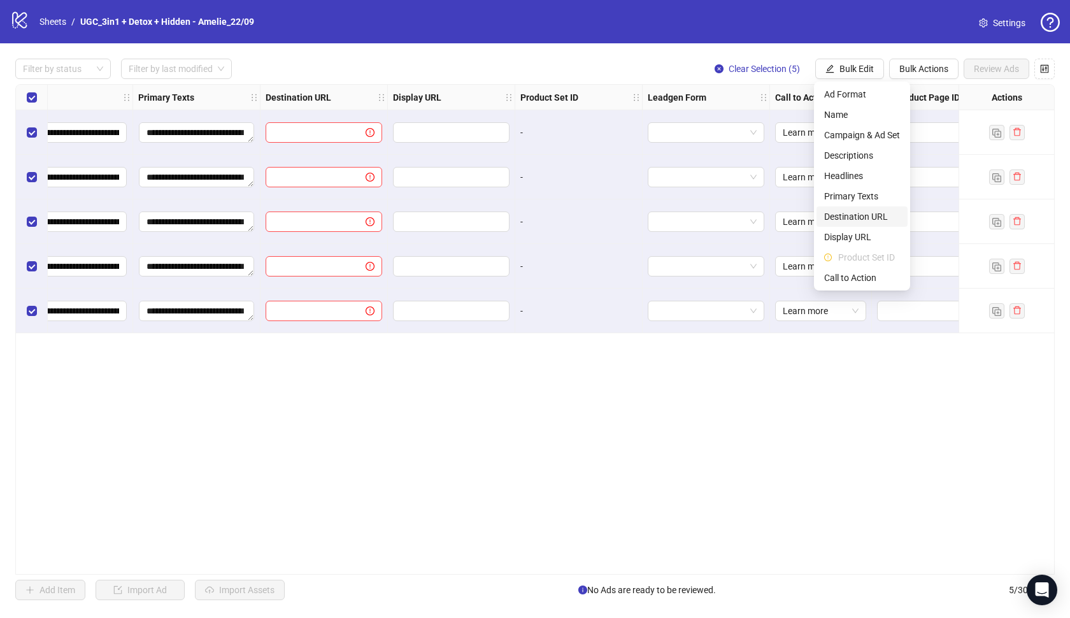
click at [855, 215] on span "Destination URL" at bounding box center [862, 217] width 76 height 14
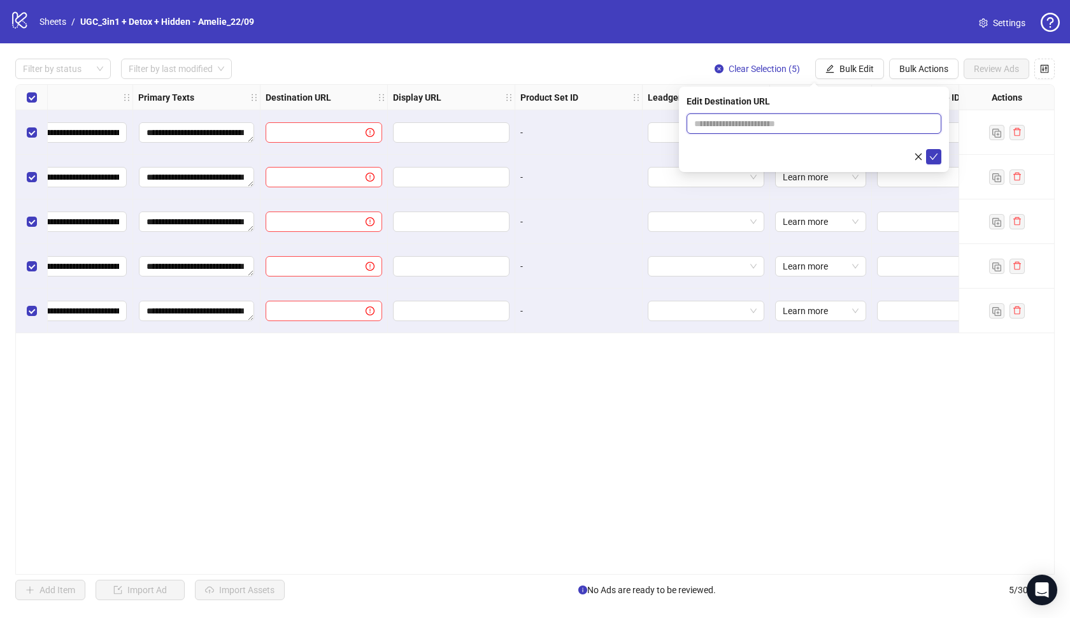
click at [779, 125] on input "text" at bounding box center [808, 124] width 229 height 14
paste input "**********"
type input "**********"
click at [935, 155] on icon "check" at bounding box center [933, 156] width 9 height 9
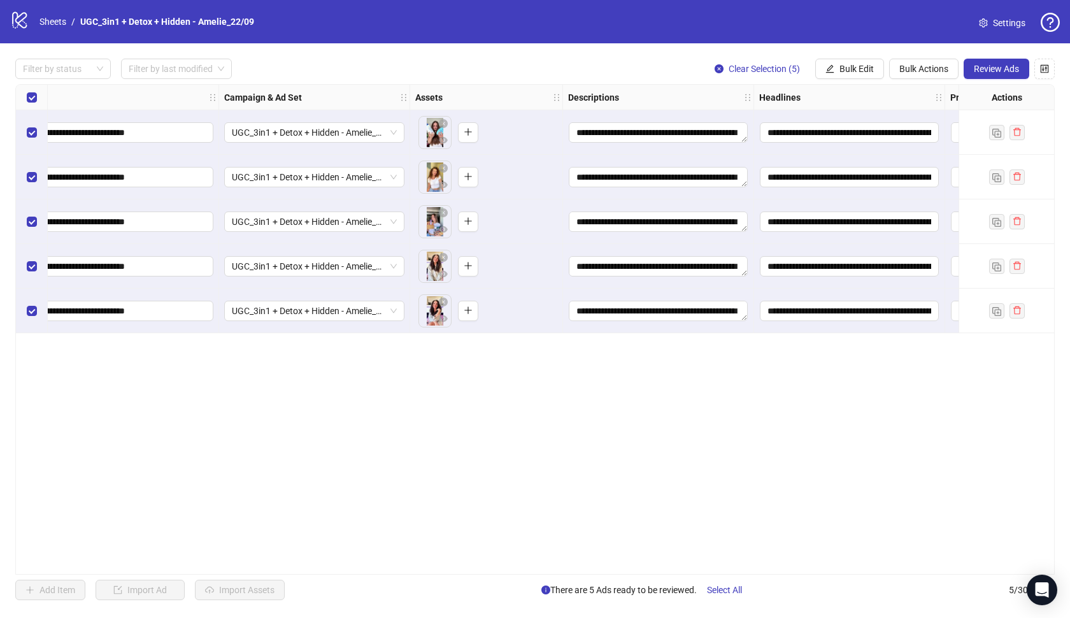
scroll to position [0, 166]
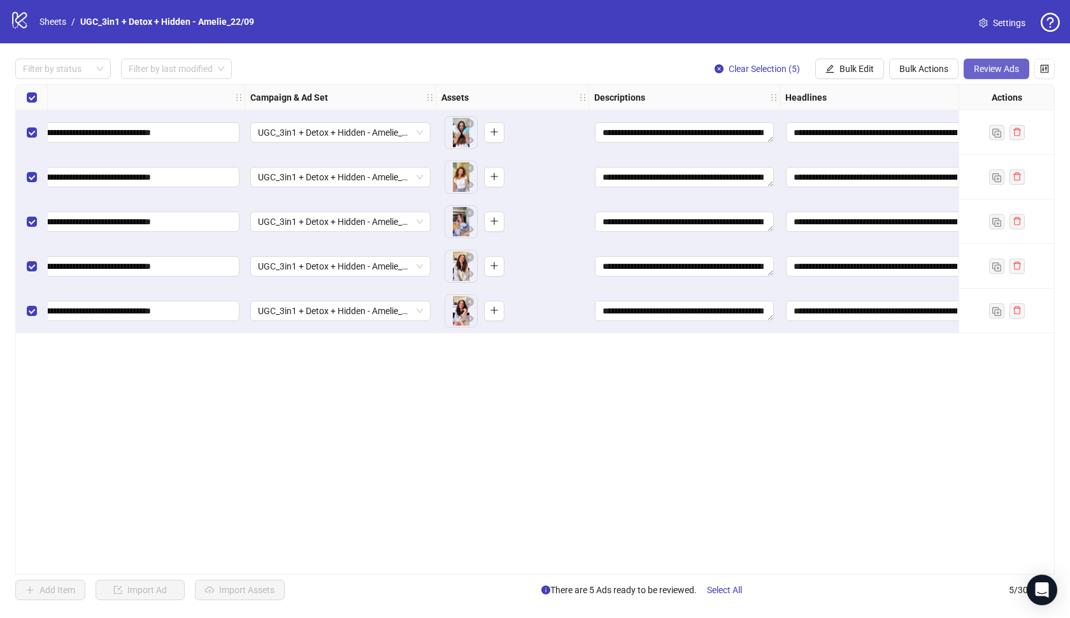
click at [988, 73] on span "Review Ads" at bounding box center [996, 69] width 45 height 10
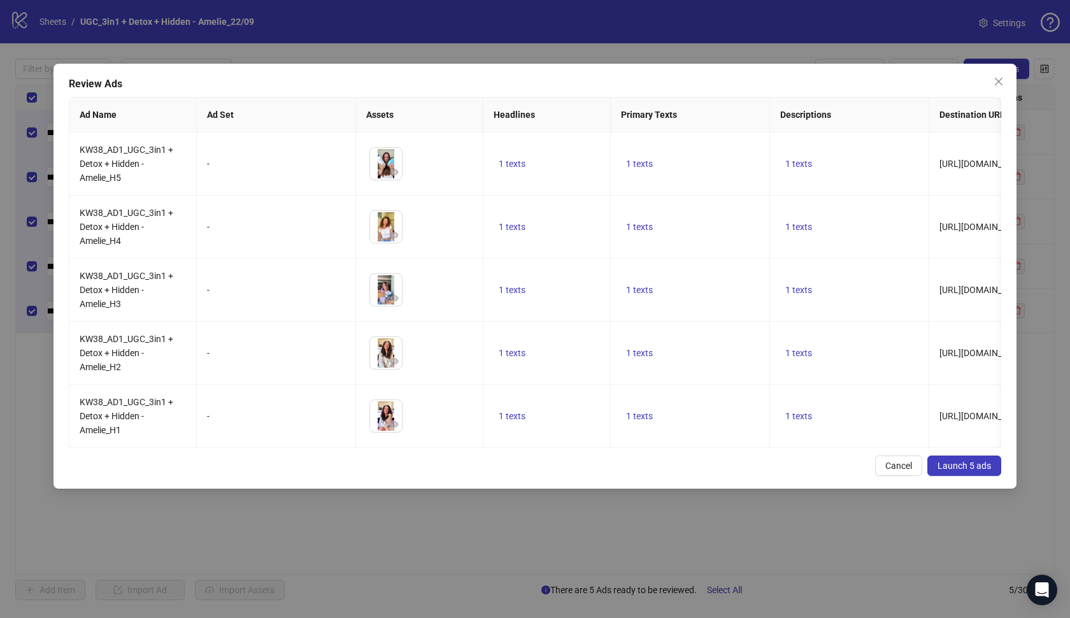
click at [968, 465] on span "Launch 5 ads" at bounding box center [963, 465] width 53 height 10
